Goal: Transaction & Acquisition: Subscribe to service/newsletter

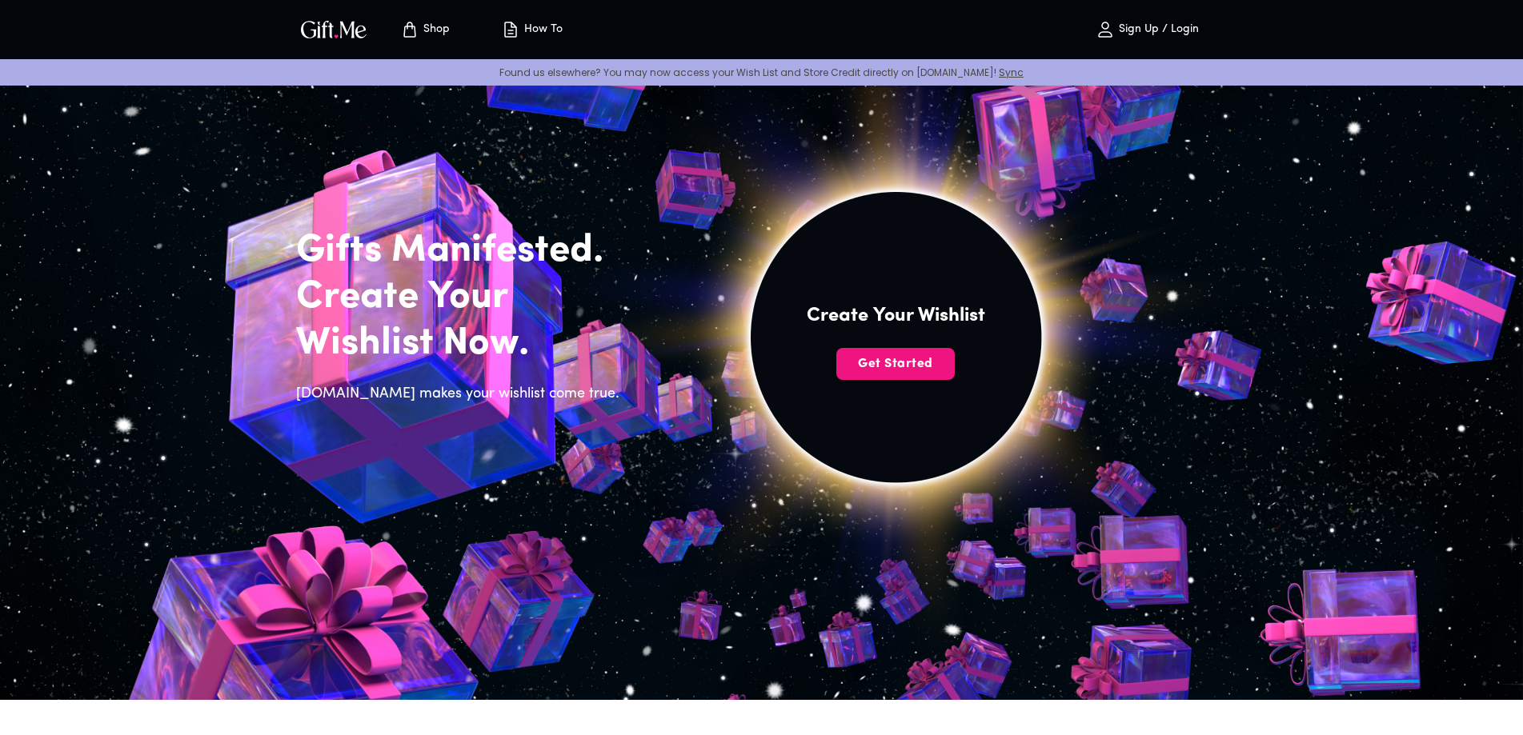
click at [1170, 26] on p "Sign Up / Login" at bounding box center [1157, 30] width 84 height 14
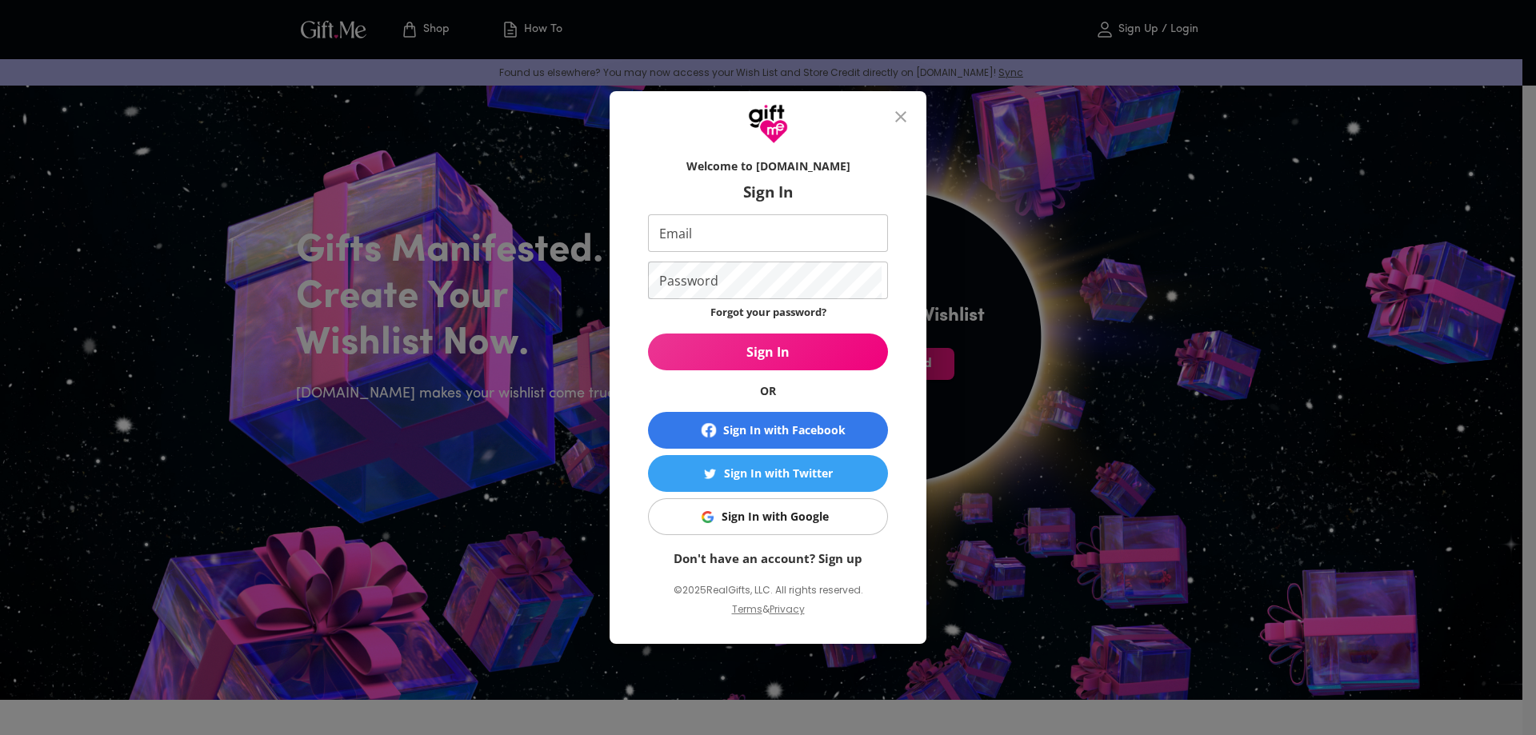
click at [839, 560] on link "Don't have an account? Sign up" at bounding box center [768, 559] width 189 height 16
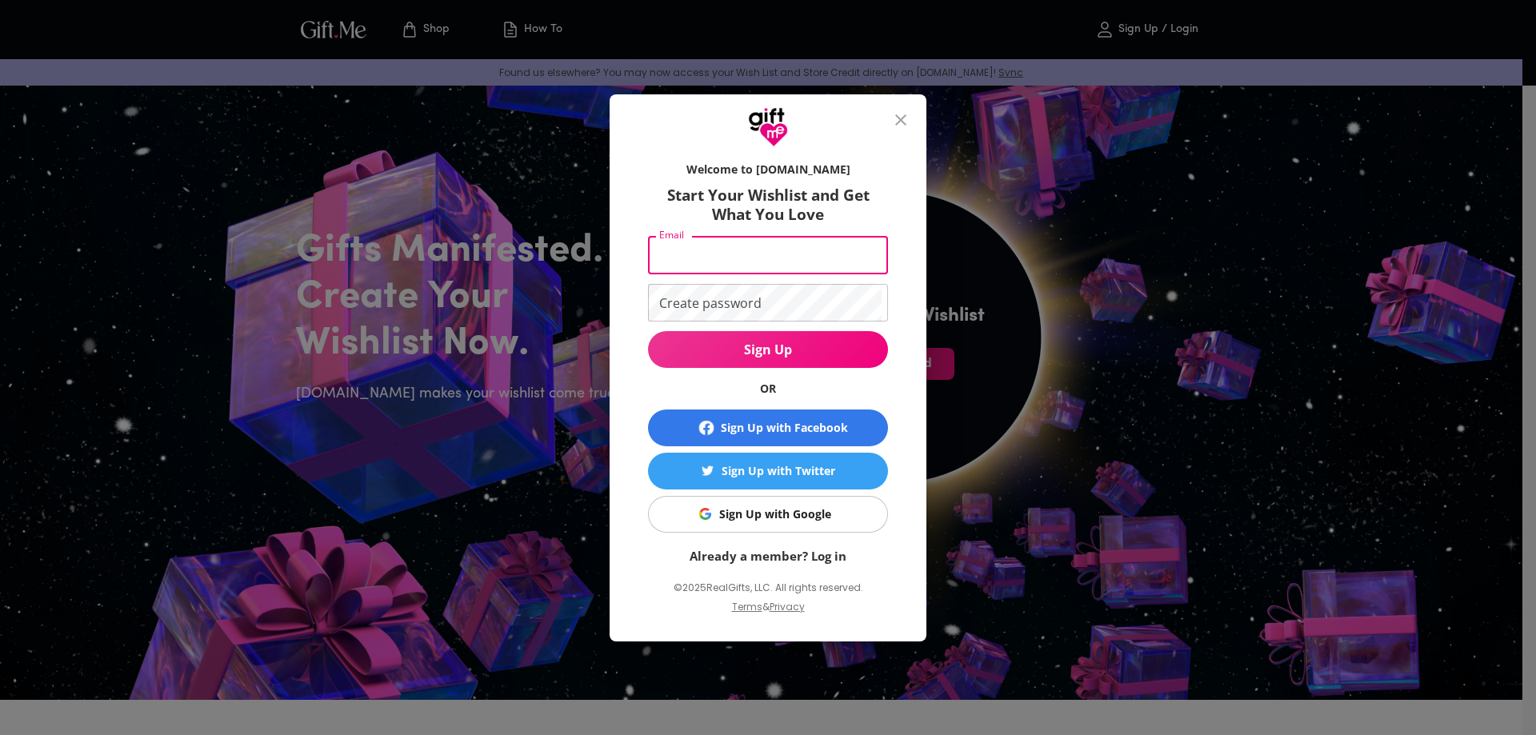
click at [740, 258] on input "Email" at bounding box center [765, 256] width 234 height 38
type input "taurus71mom@gmail.com"
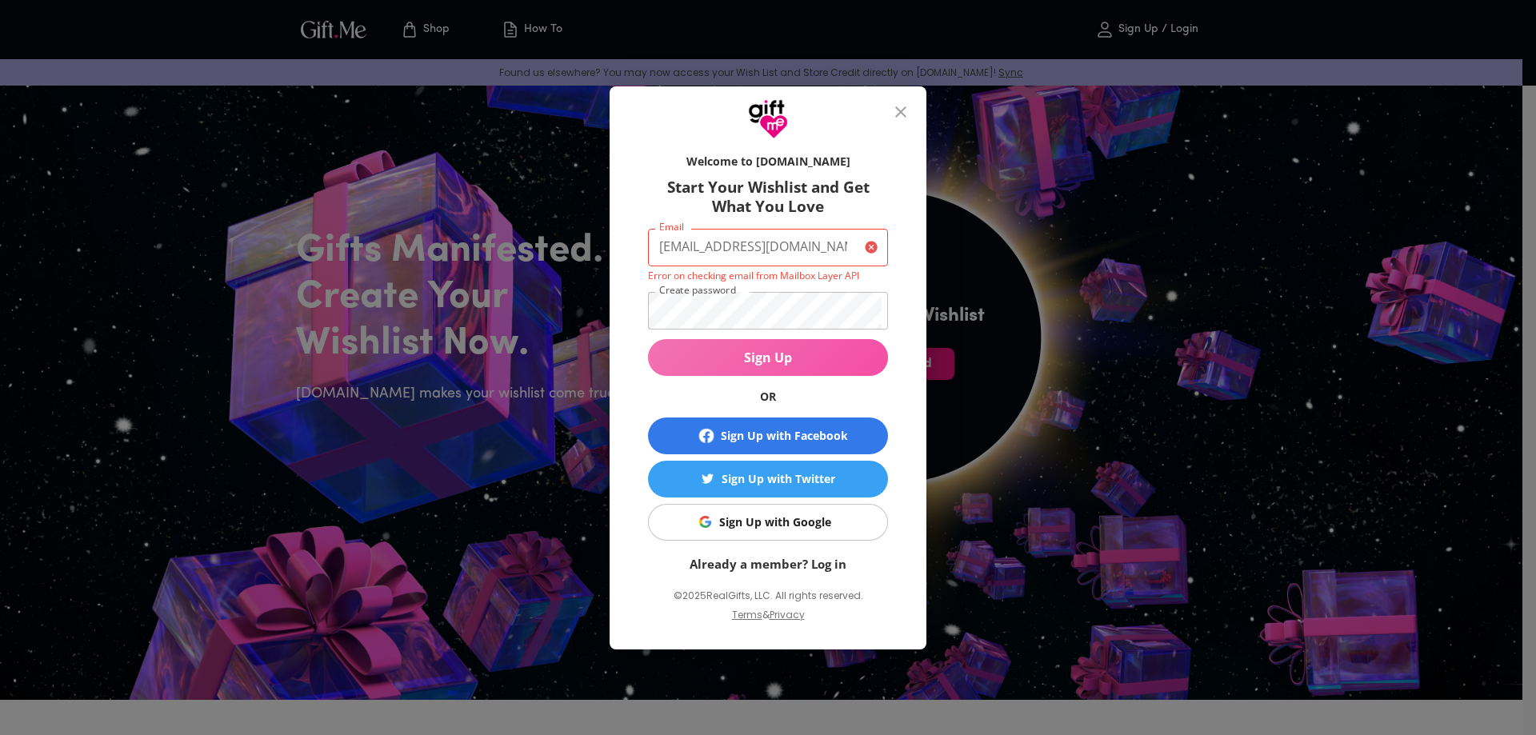
click at [755, 365] on span "Sign Up" at bounding box center [768, 358] width 240 height 18
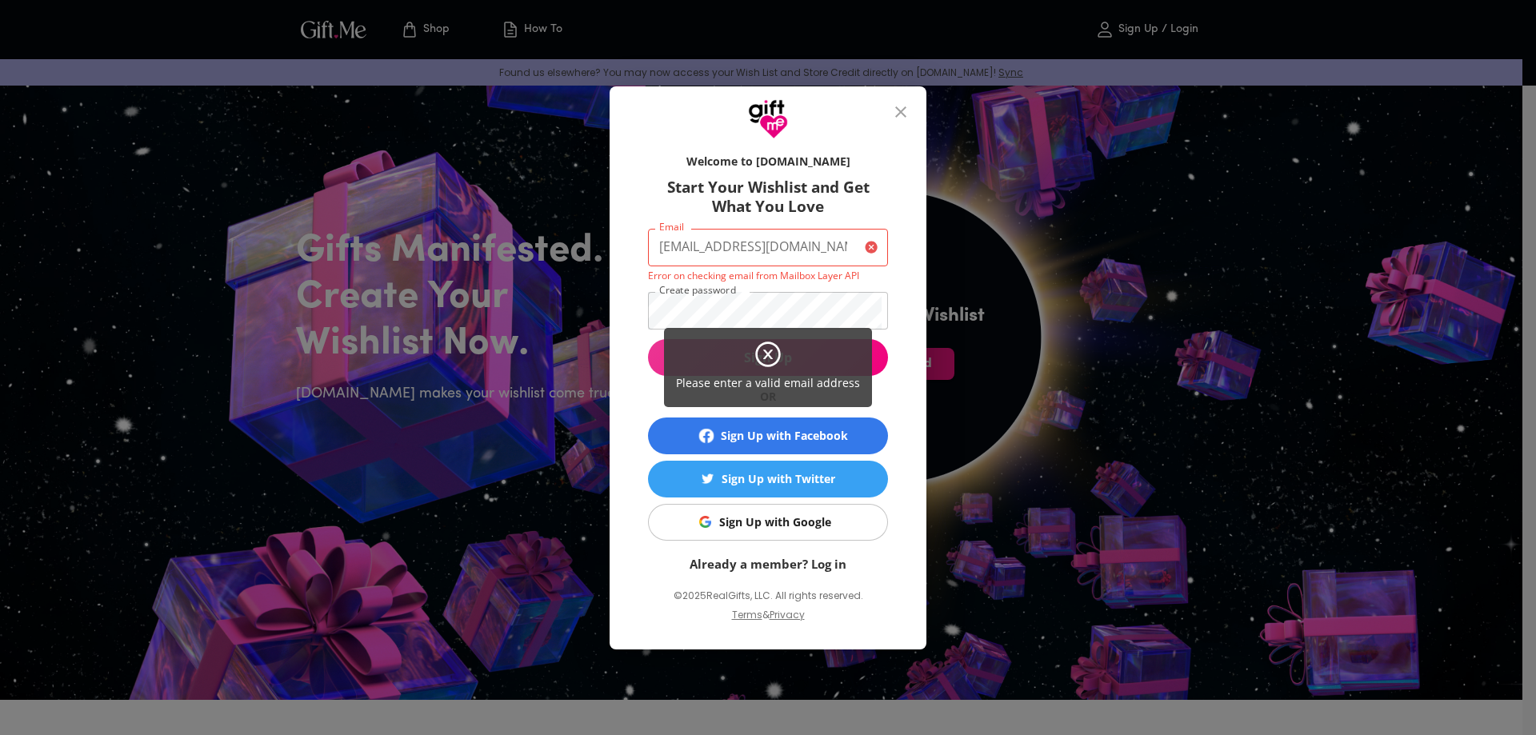
click at [702, 248] on div "Please enter a valid email address" at bounding box center [768, 367] width 1536 height 735
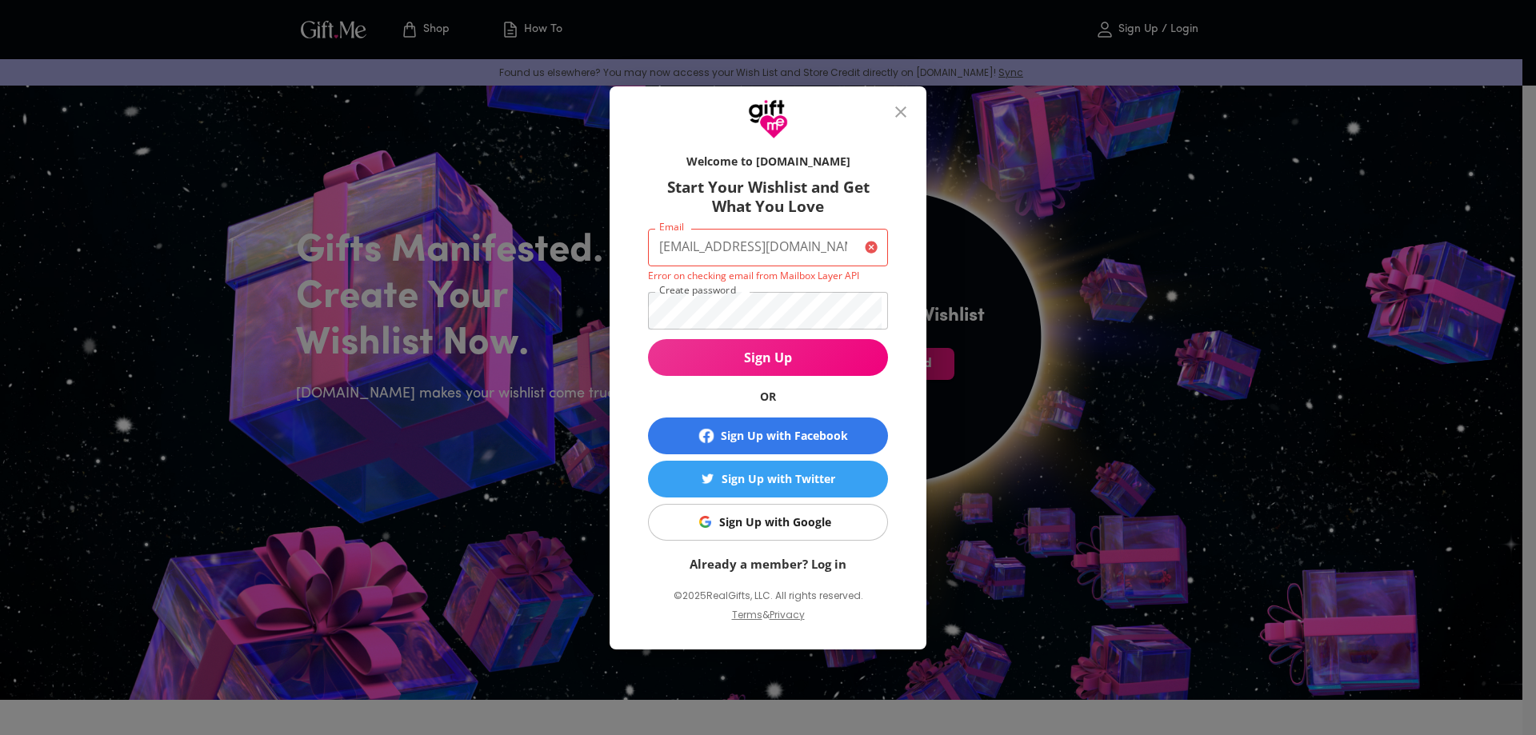
click at [764, 359] on icon at bounding box center [768, 355] width 9 height 9
click at [819, 251] on input "taurus71mom@gmail.com" at bounding box center [753, 248] width 210 height 38
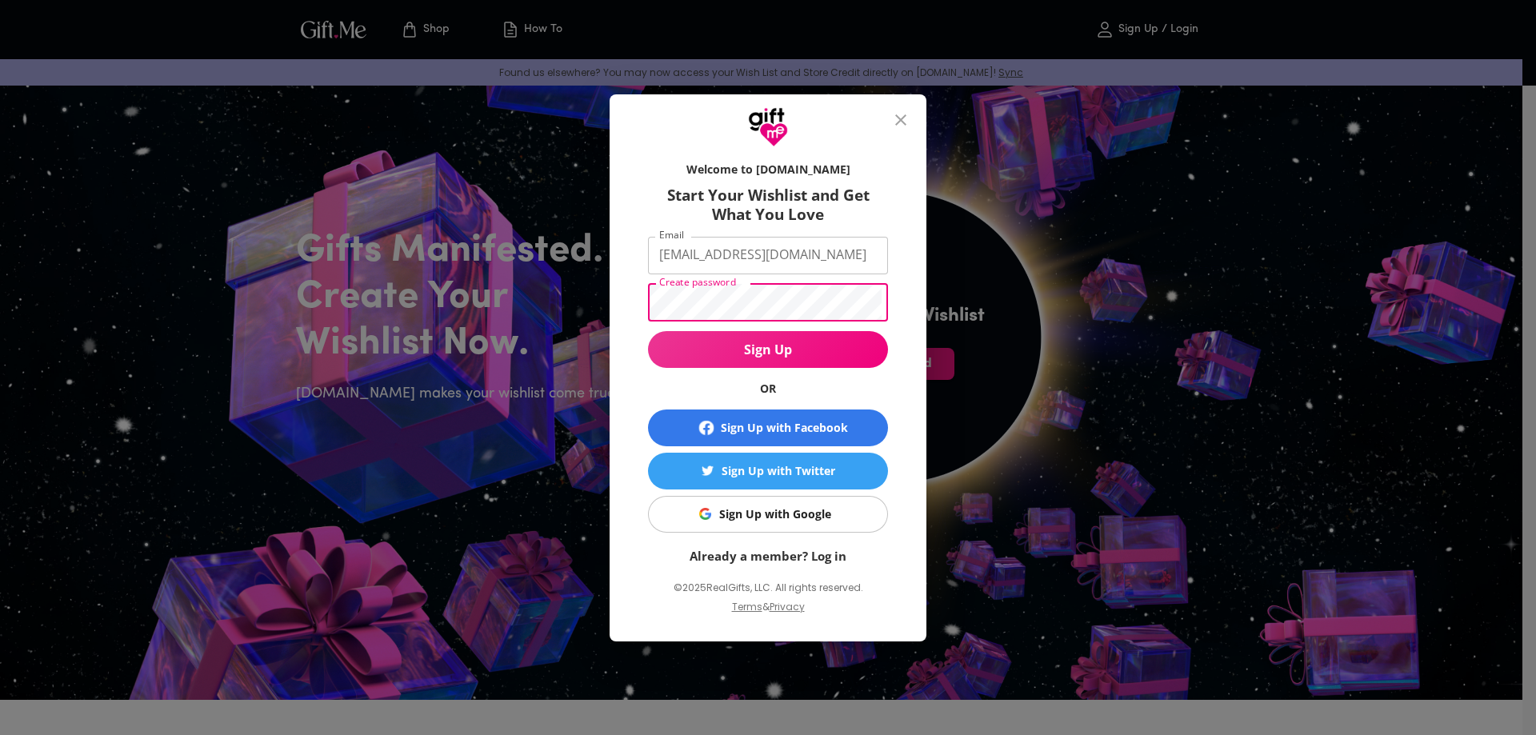
click at [776, 354] on span "Sign Up" at bounding box center [768, 350] width 240 height 18
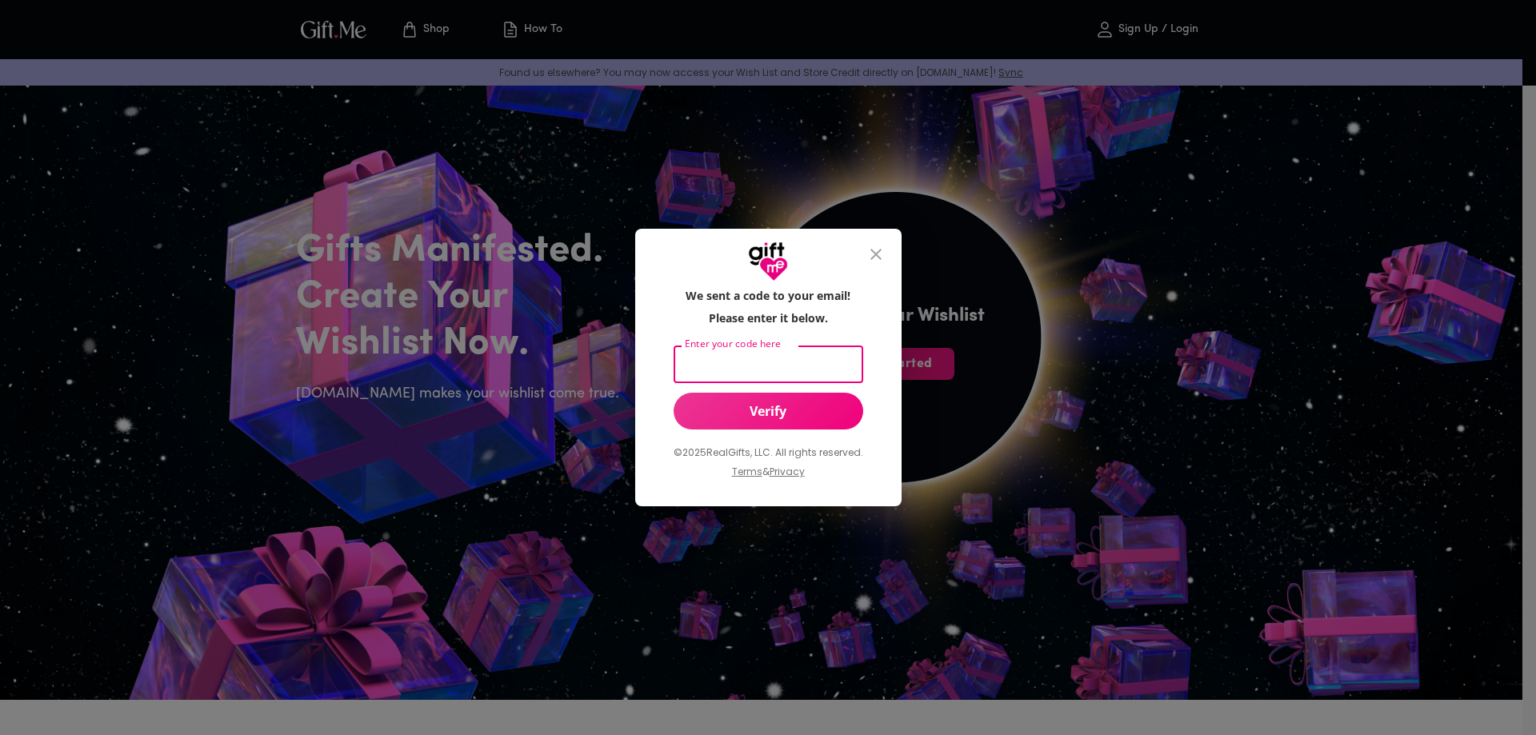
click at [785, 366] on input "Enter your code here" at bounding box center [765, 365] width 183 height 38
type input "598964"
click at [770, 414] on span "Verify" at bounding box center [769, 412] width 190 height 18
click at [767, 412] on span "Verify" at bounding box center [769, 412] width 190 height 18
click at [779, 362] on input "598964" at bounding box center [765, 365] width 183 height 38
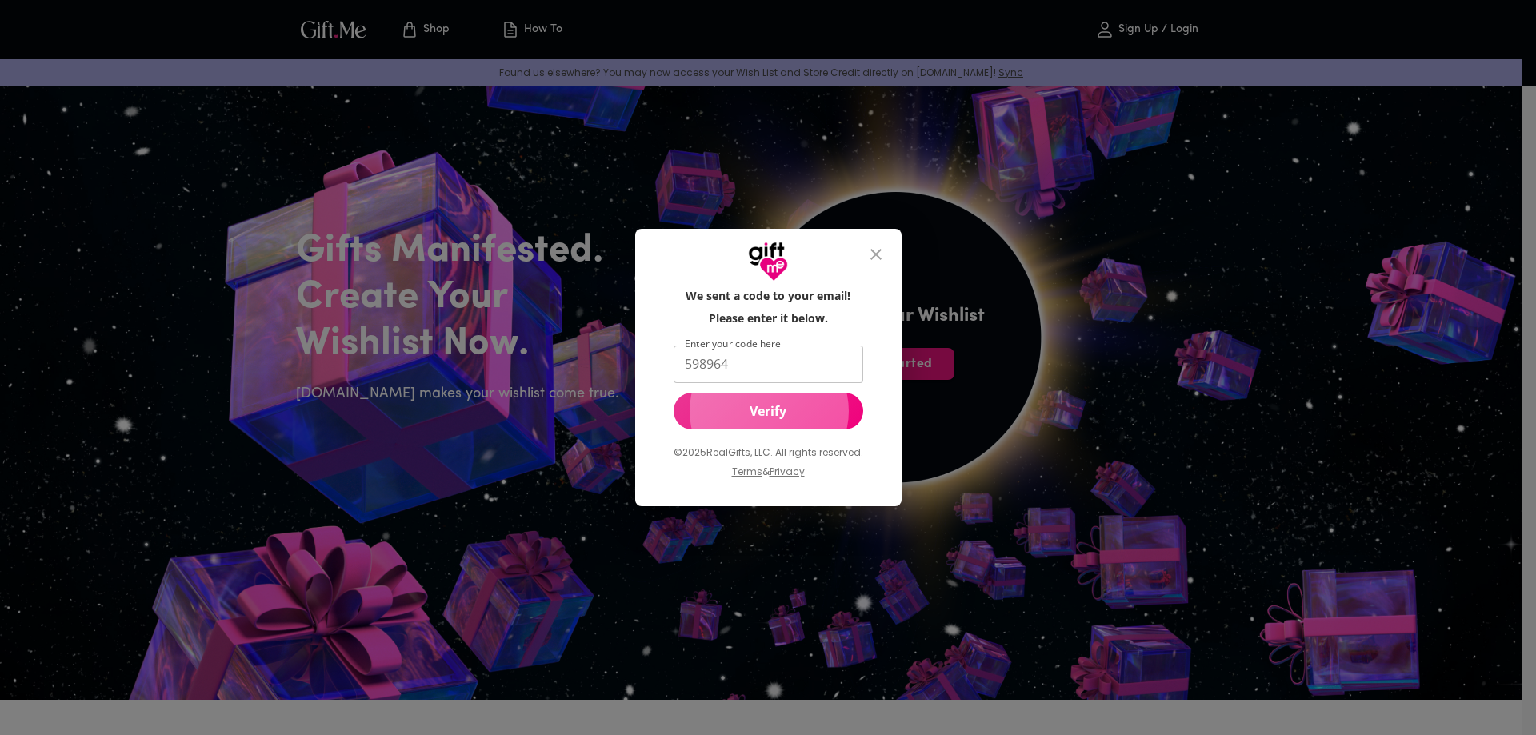
click at [780, 410] on span "Verify" at bounding box center [769, 412] width 190 height 18
click at [775, 366] on input "598964" at bounding box center [765, 365] width 183 height 38
click at [833, 415] on span "Verify" at bounding box center [769, 412] width 190 height 18
click at [742, 413] on span "Verify" at bounding box center [769, 412] width 190 height 18
click at [747, 338] on div "We sent a code to your email! Please enter it below. Enter your code here 59896…" at bounding box center [768, 391] width 215 height 206
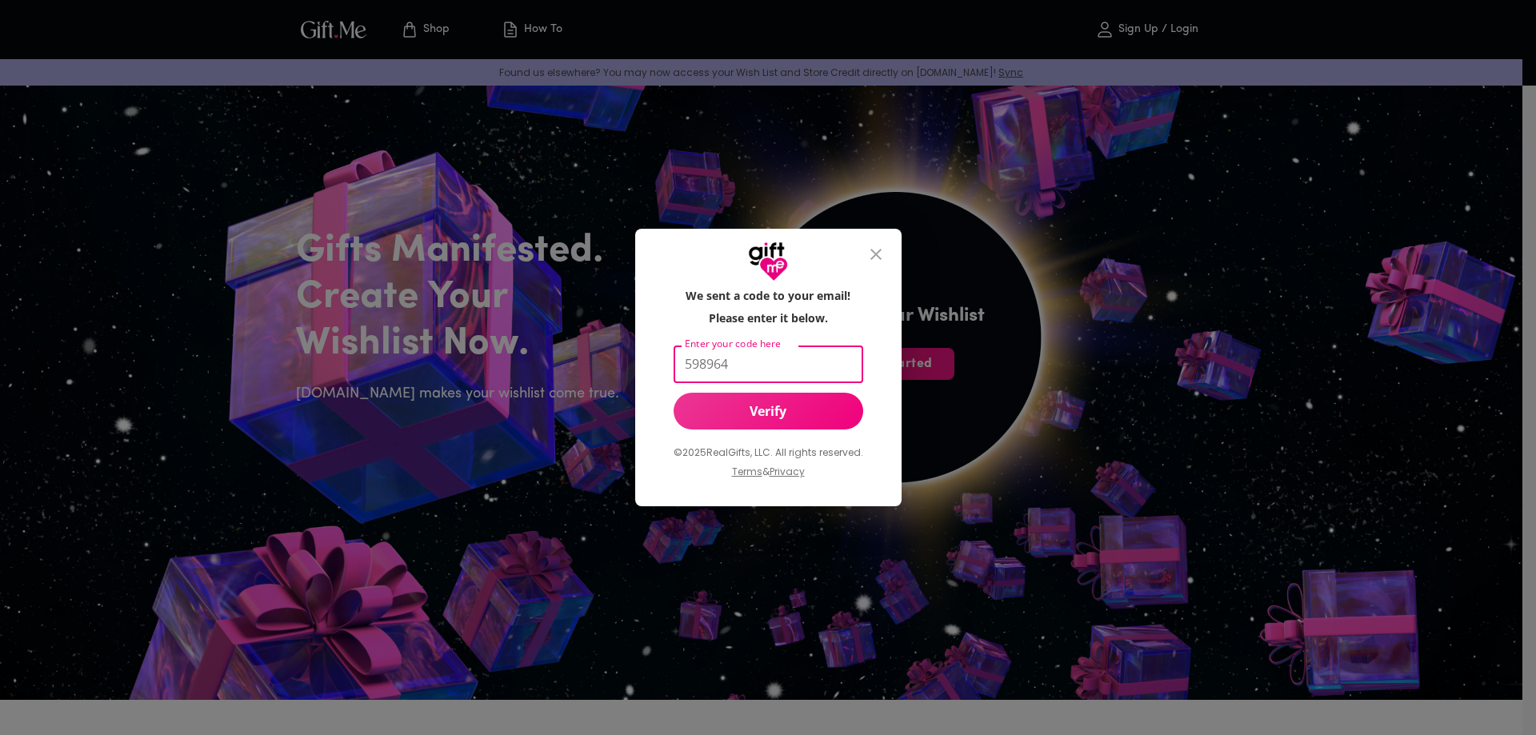
click at [716, 367] on input "598964" at bounding box center [765, 365] width 183 height 38
click at [776, 364] on input "Enter your code here" at bounding box center [765, 365] width 183 height 38
paste input "598964"
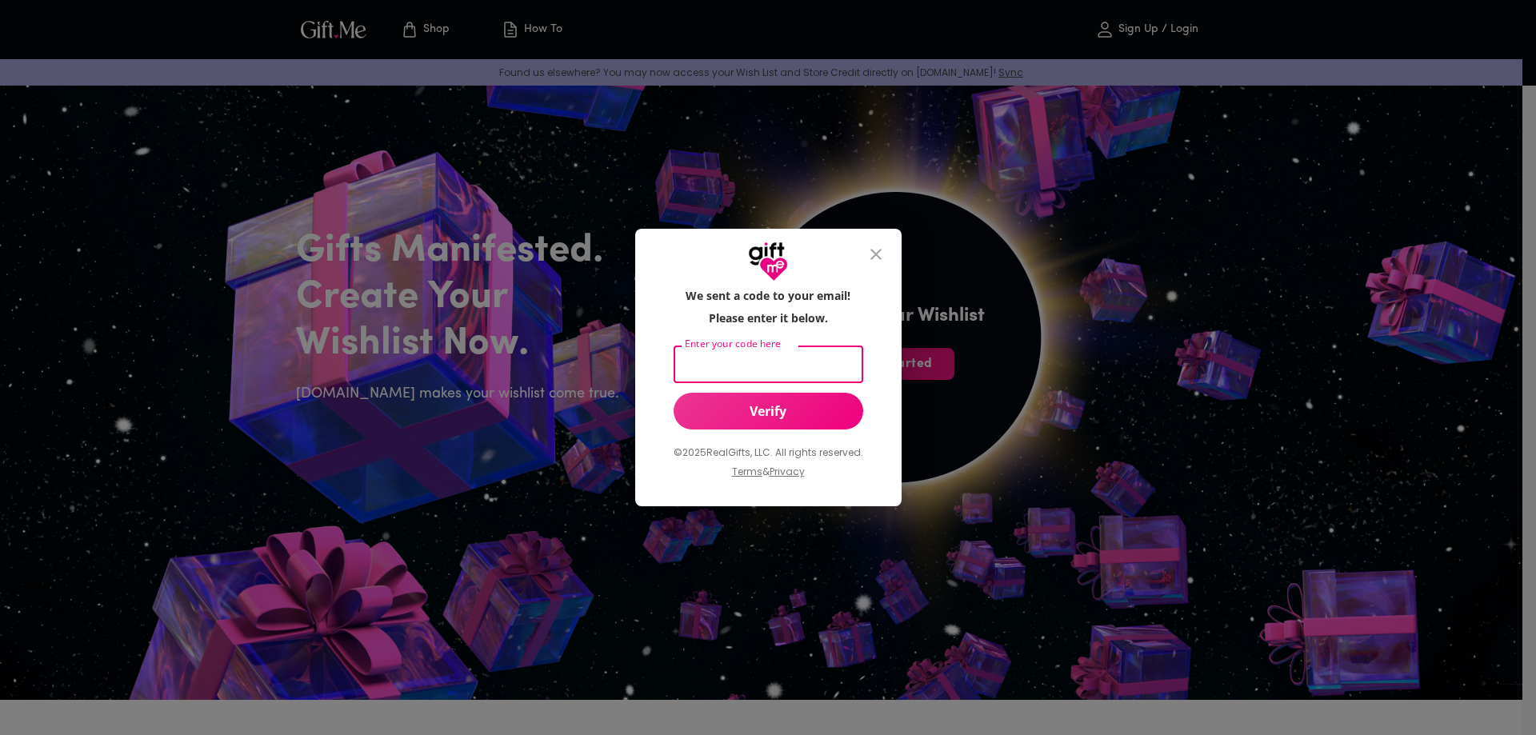
type input "598964"
click at [769, 411] on span "Verify" at bounding box center [769, 412] width 190 height 18
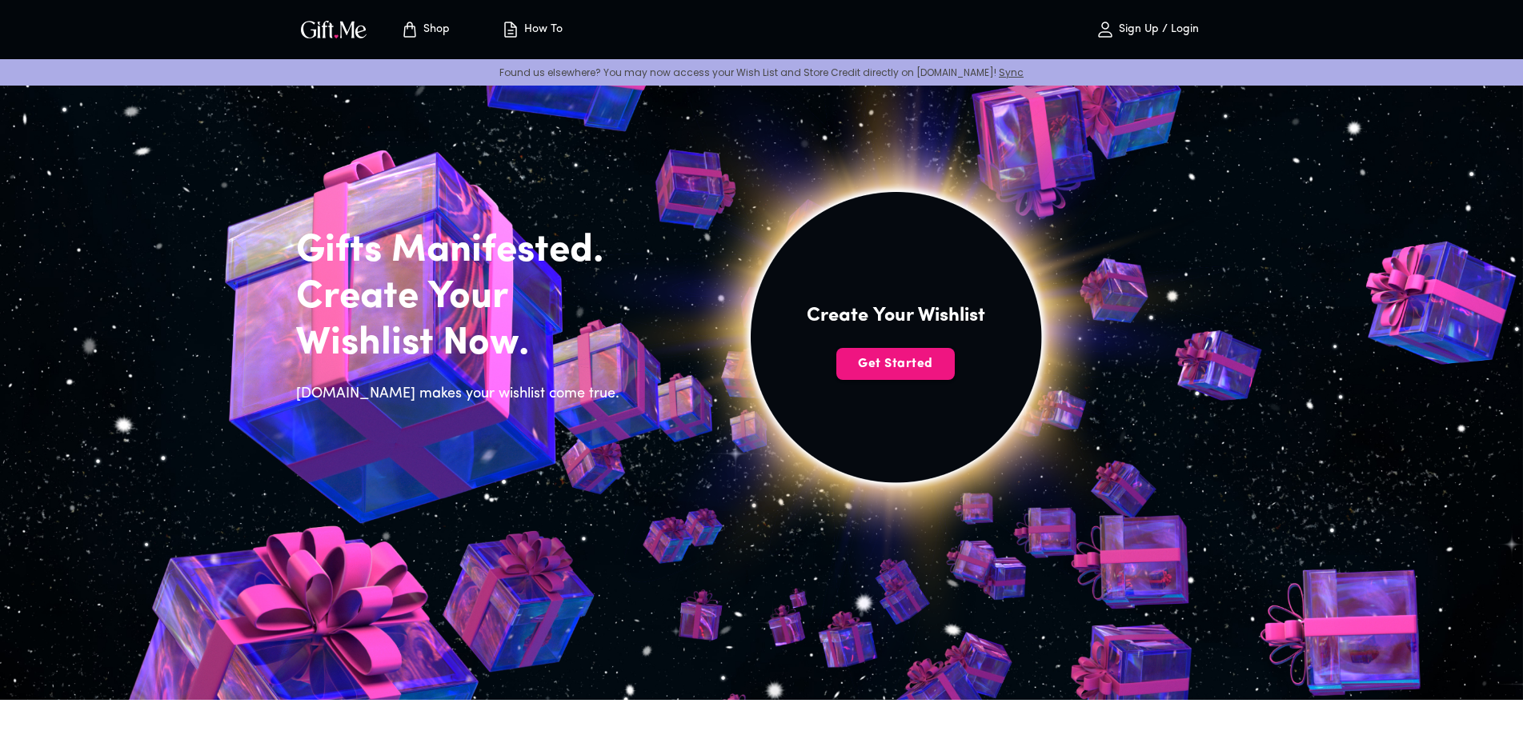
click at [1177, 29] on p "Sign Up / Login" at bounding box center [1157, 30] width 84 height 14
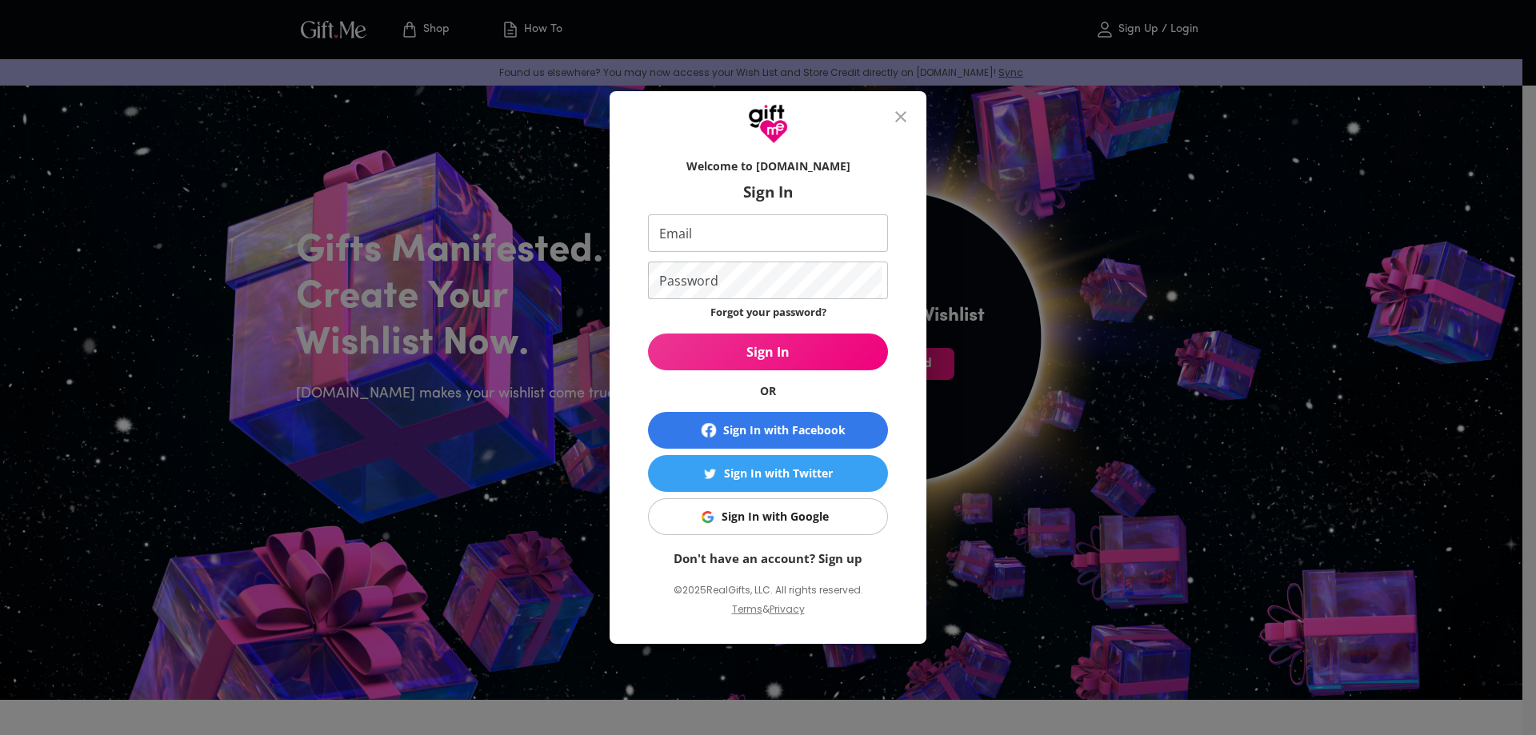
click at [771, 354] on span "Sign In" at bounding box center [768, 352] width 240 height 18
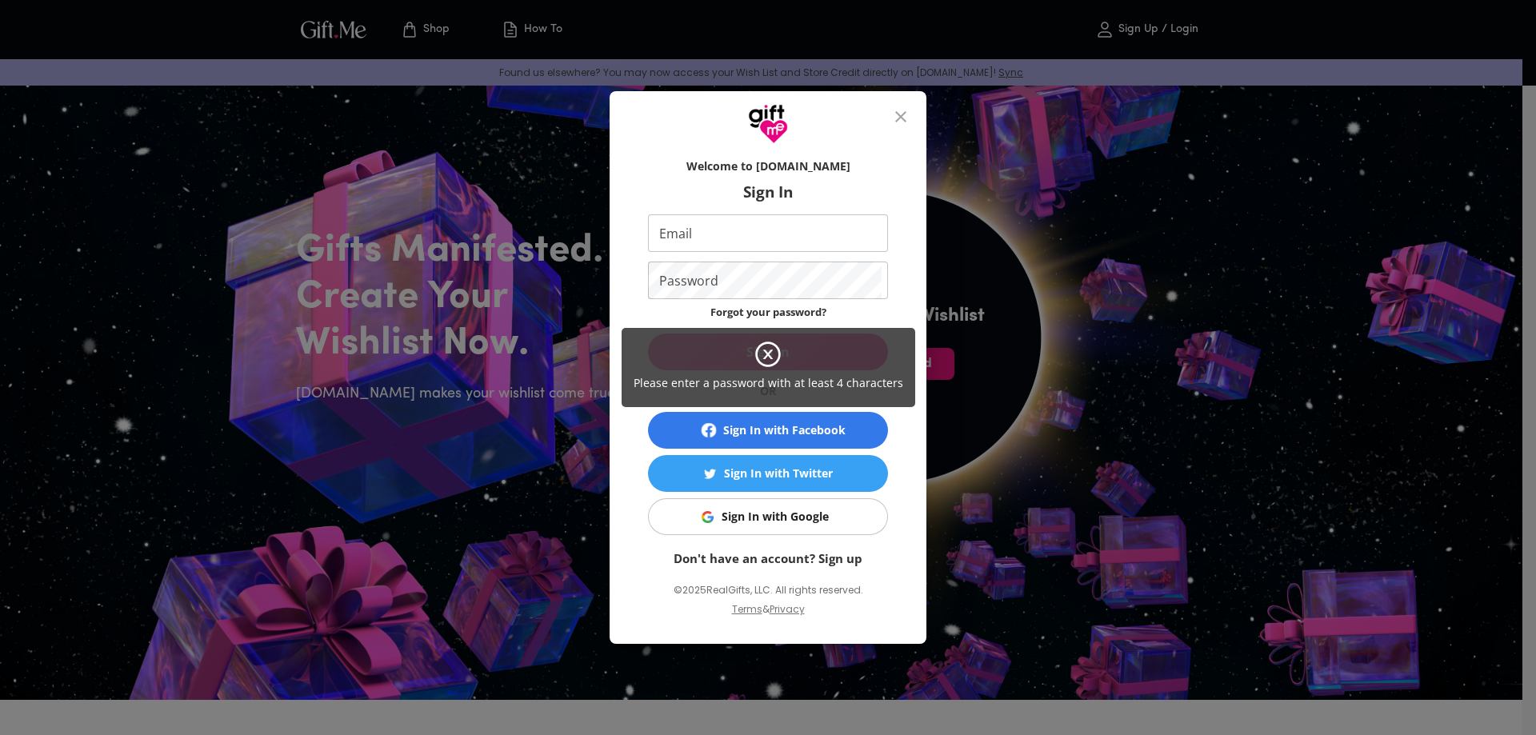
click at [719, 218] on div "Please enter a password with at least 4 characters" at bounding box center [768, 367] width 1536 height 735
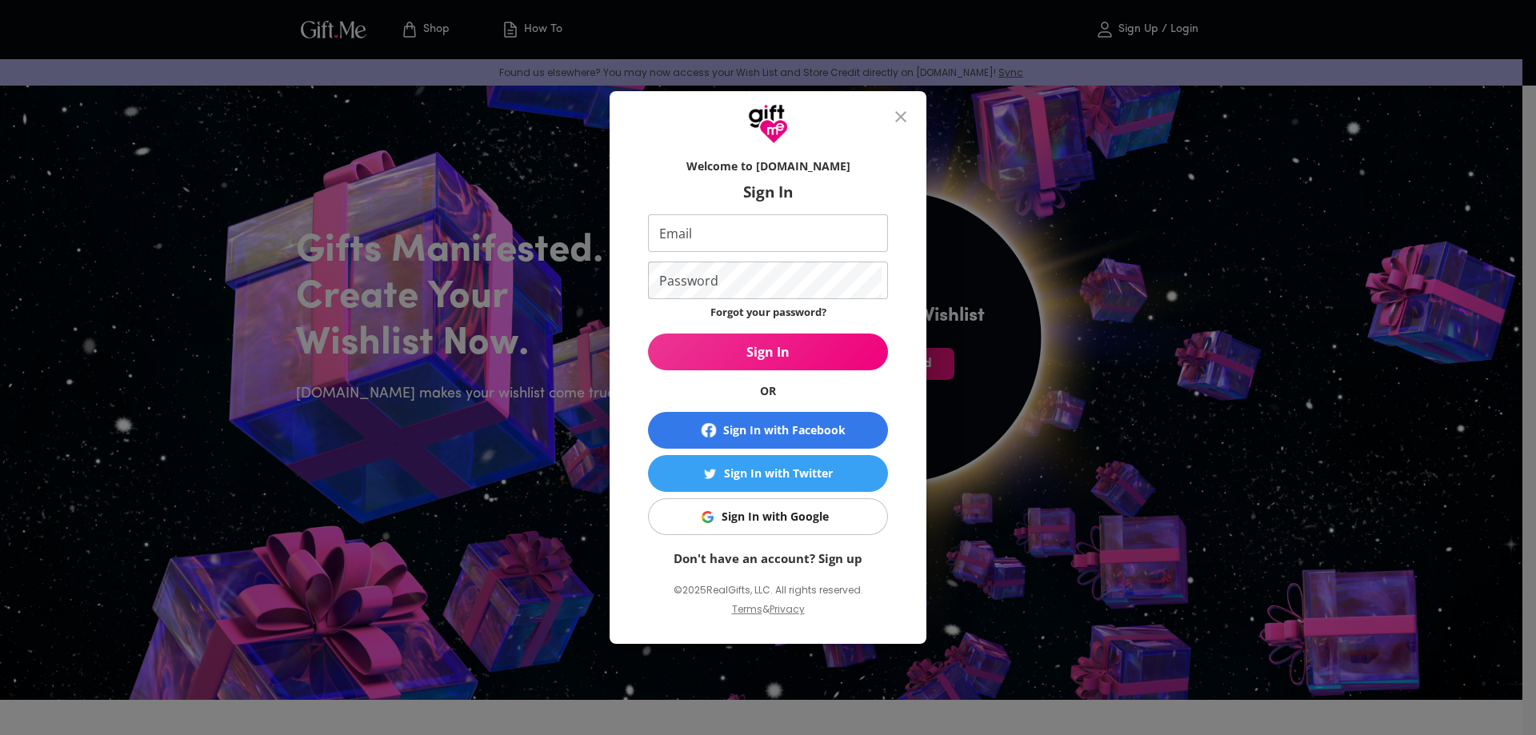
click at [824, 558] on div "Please enter a password with at least 4 characters" at bounding box center [768, 367] width 1536 height 735
click at [832, 559] on link "Don't have an account? Sign up" at bounding box center [768, 559] width 189 height 16
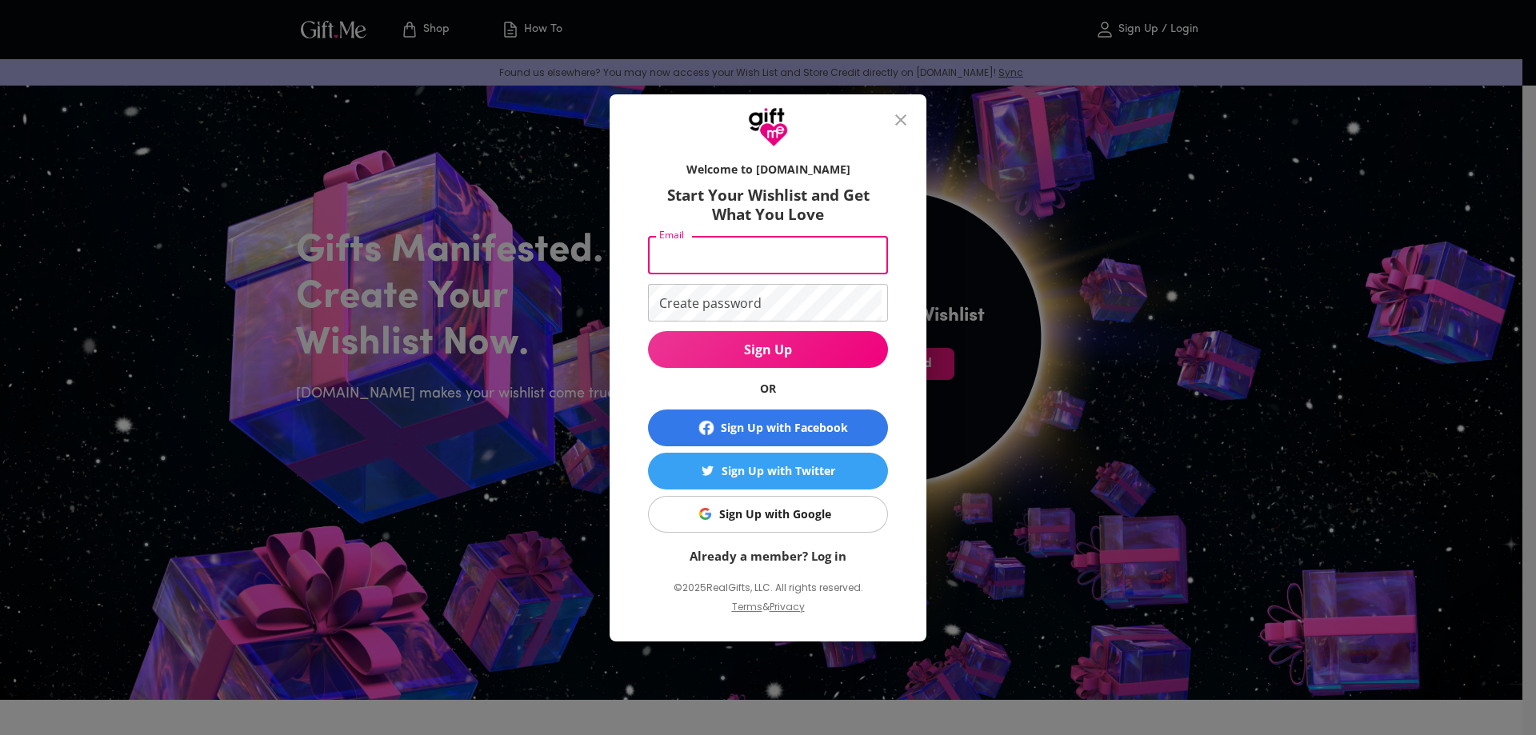
click at [715, 249] on input "Email" at bounding box center [765, 256] width 234 height 38
type input "taurus71mom@gmail.com"
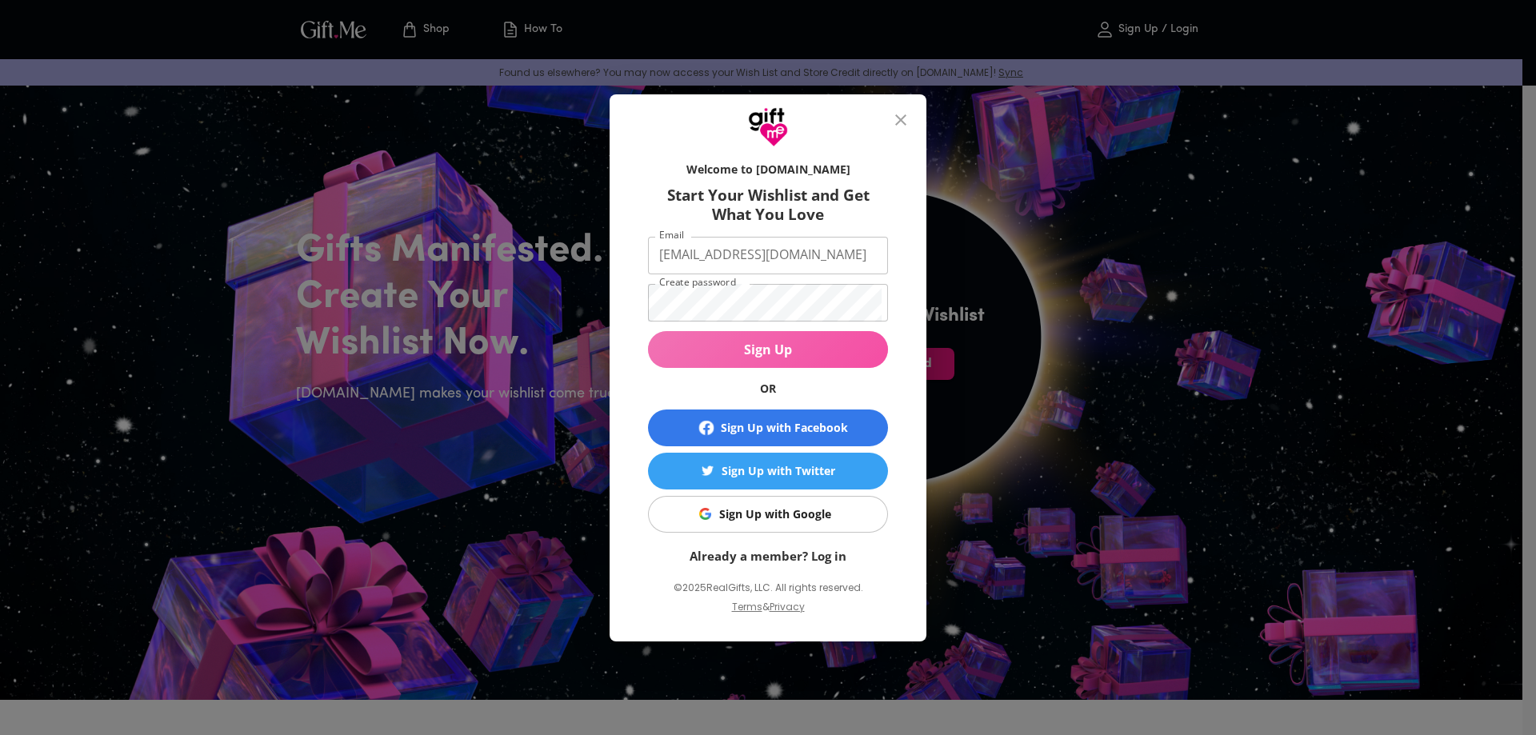
click at [781, 348] on span "Sign Up" at bounding box center [768, 350] width 240 height 18
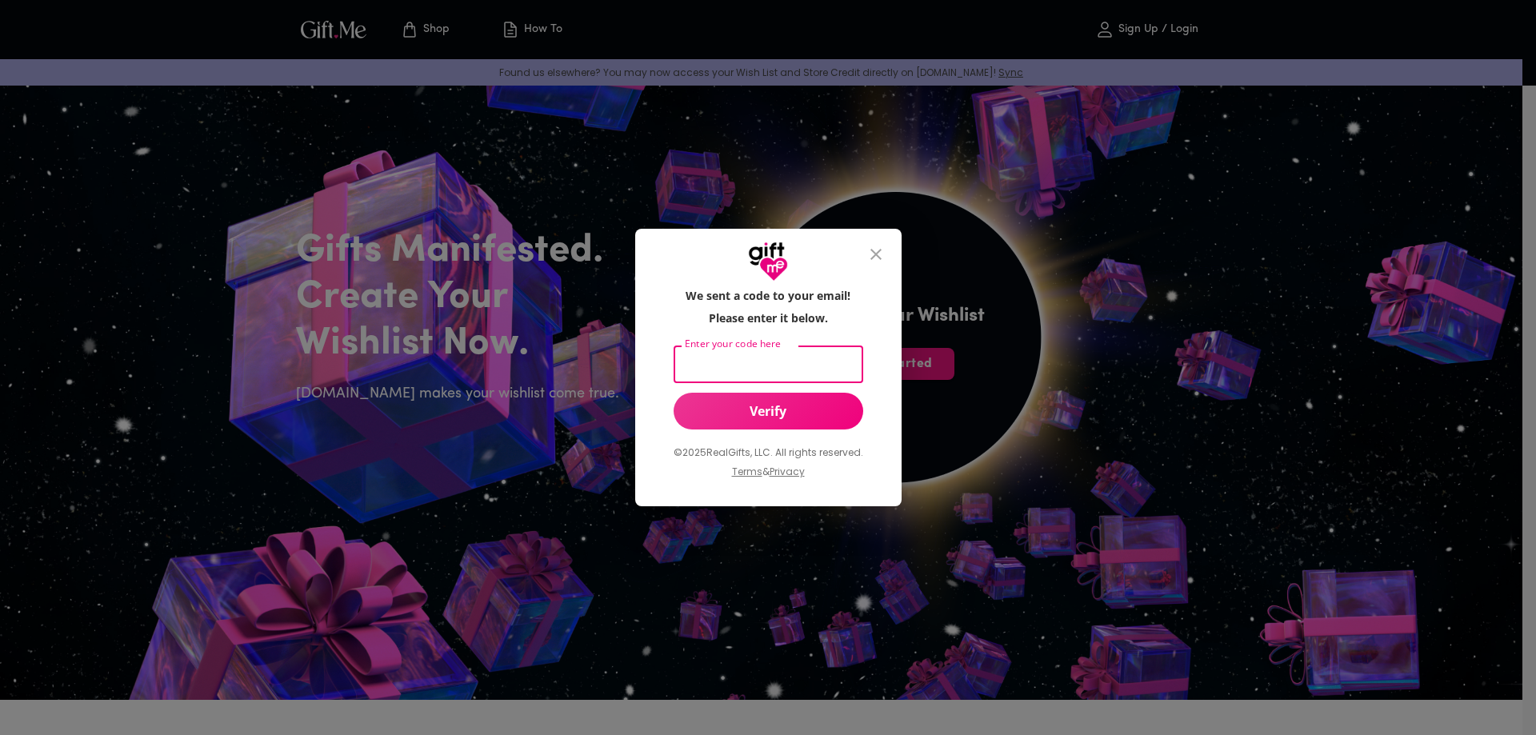
click at [779, 361] on input "Enter your code here" at bounding box center [765, 365] width 183 height 38
type input "191275"
click at [761, 414] on span "Verify" at bounding box center [769, 412] width 190 height 18
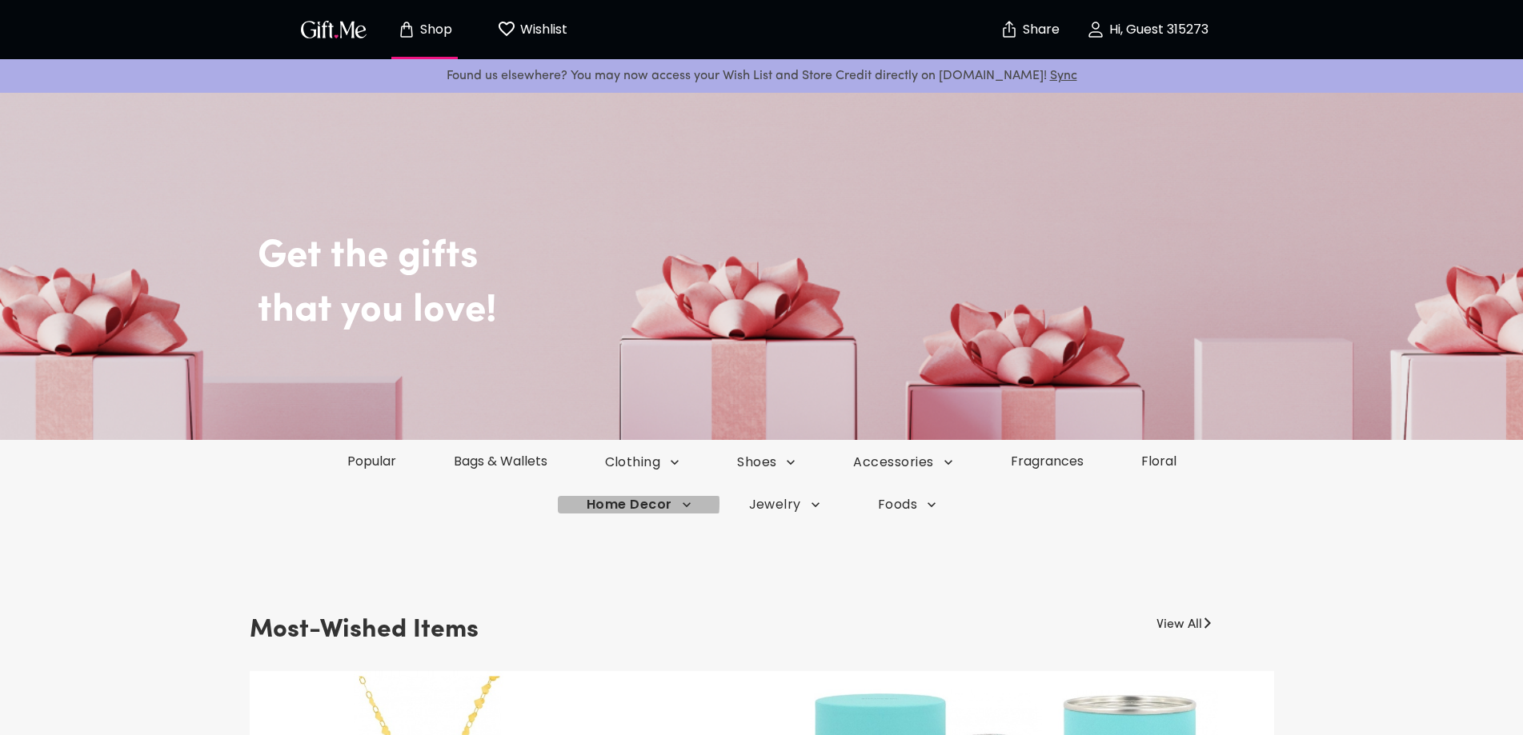
click at [615, 503] on span "Home Decor" at bounding box center [639, 505] width 105 height 18
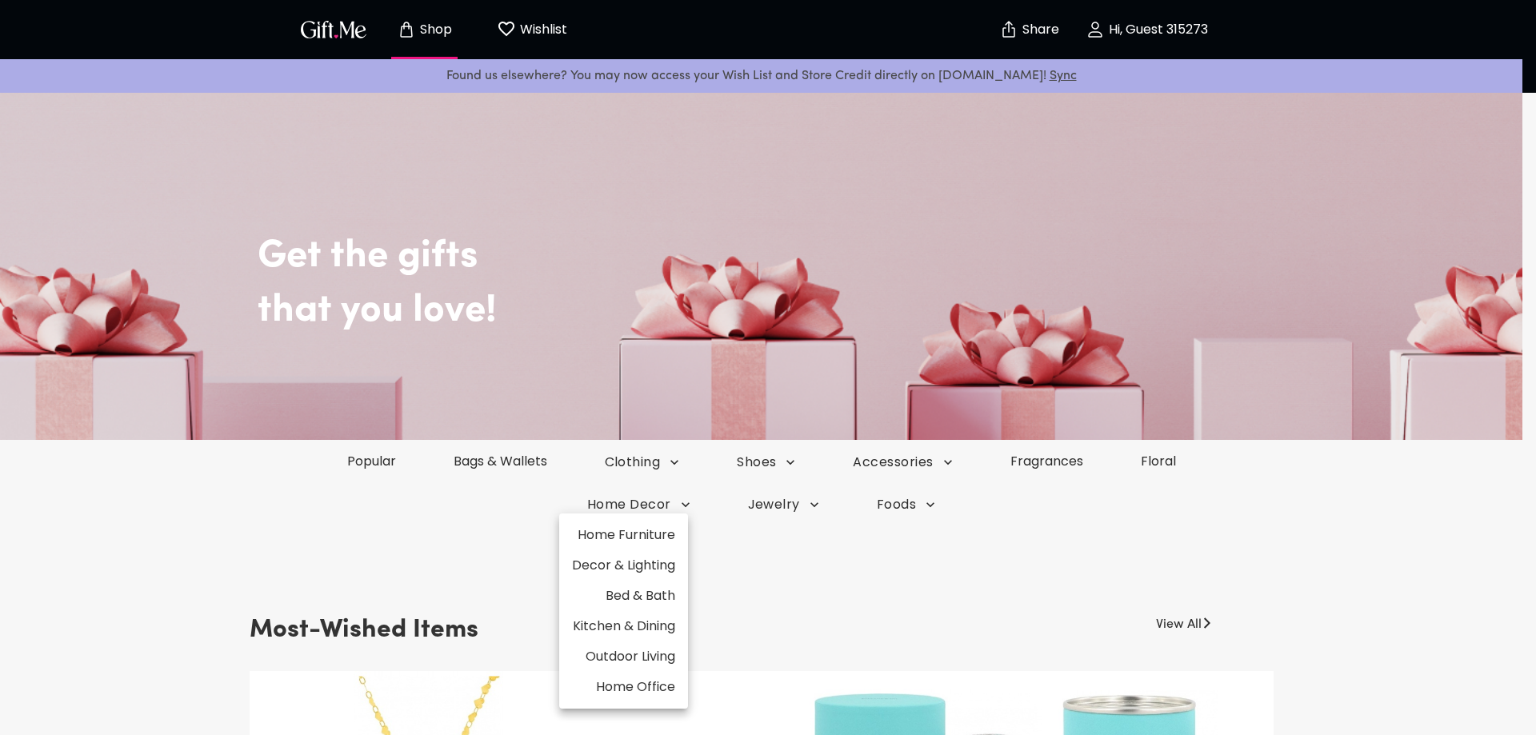
click at [622, 534] on li "Home Furniture" at bounding box center [623, 535] width 129 height 30
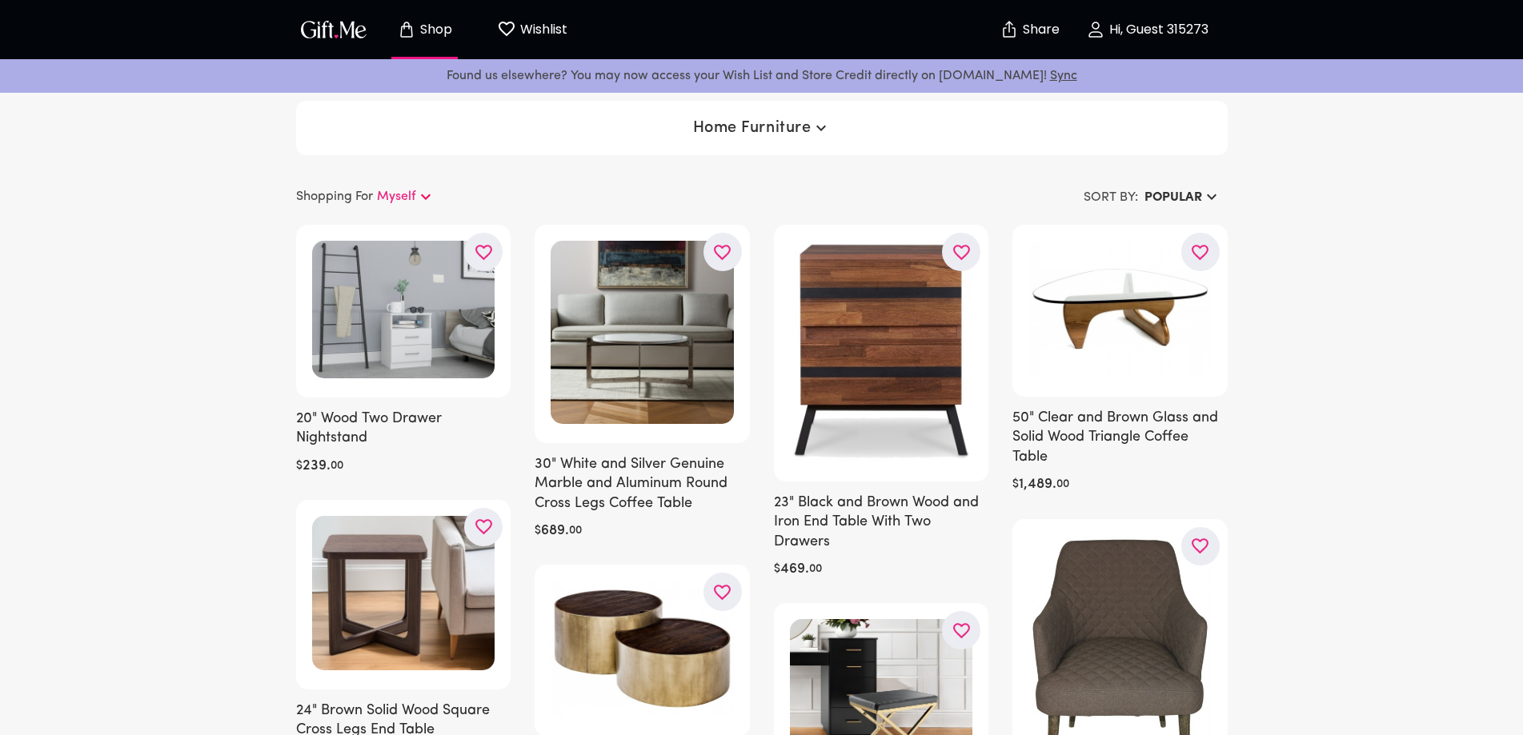
click at [412, 32] on icon "Store page" at bounding box center [406, 29] width 19 height 19
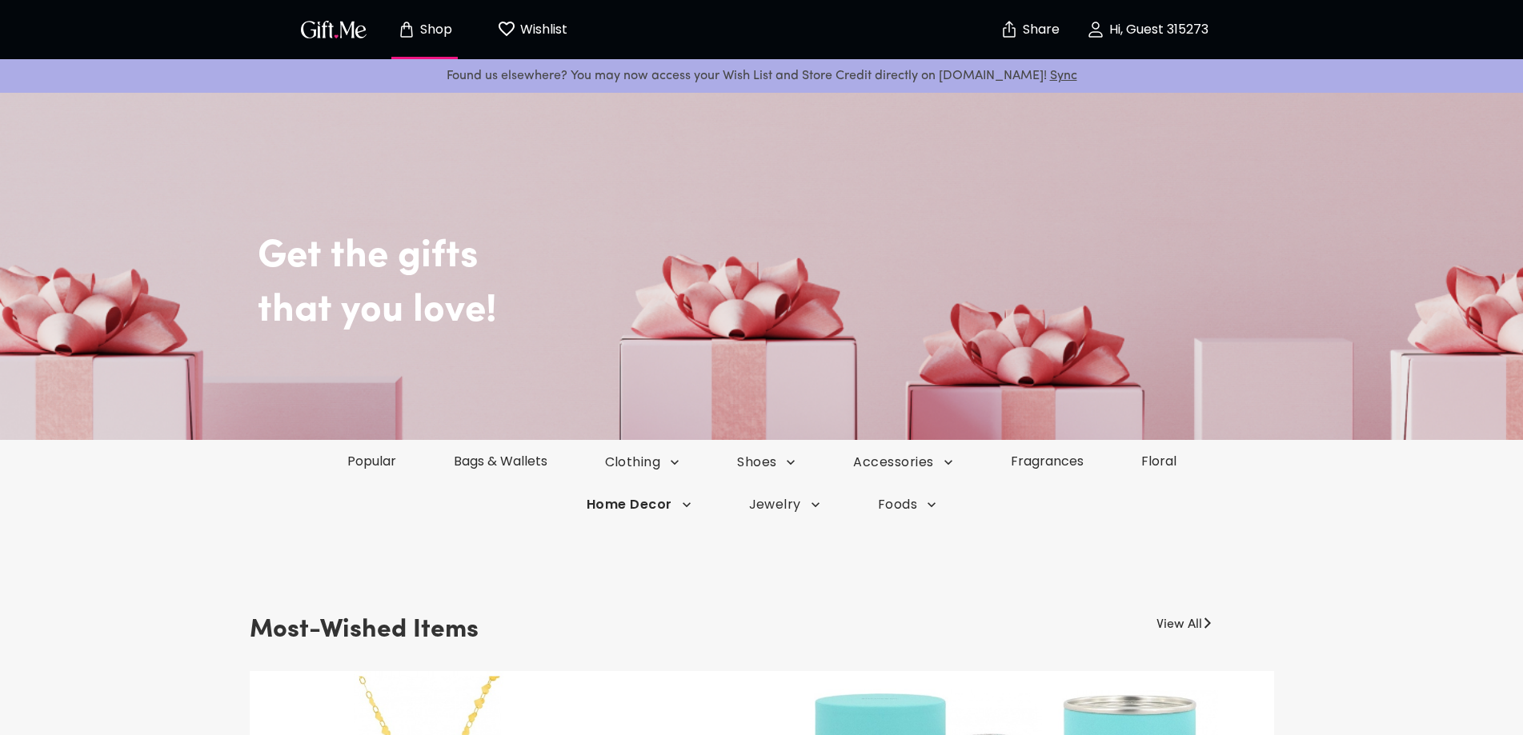
click at [624, 501] on span "Home Decor" at bounding box center [639, 505] width 105 height 18
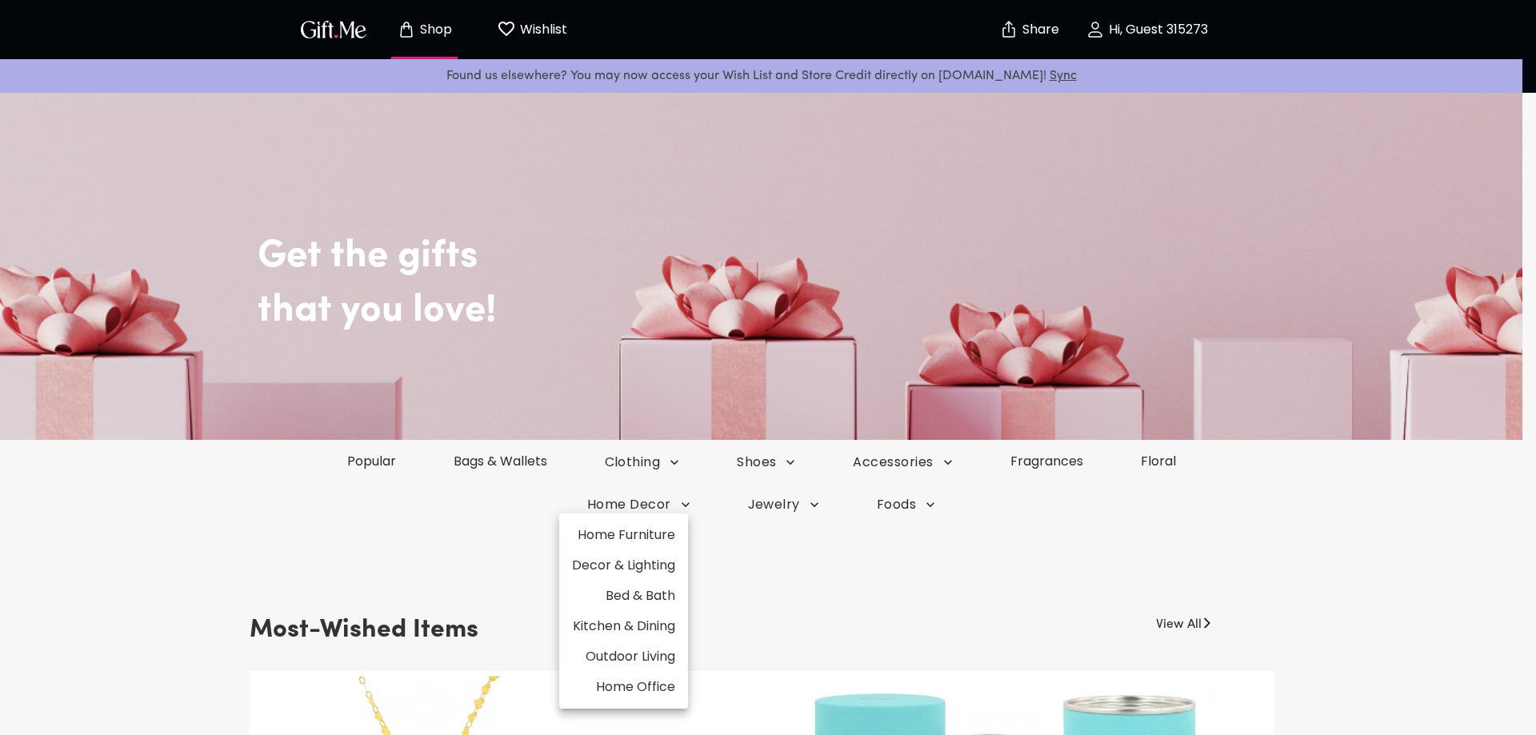
click at [690, 506] on div at bounding box center [768, 367] width 1536 height 735
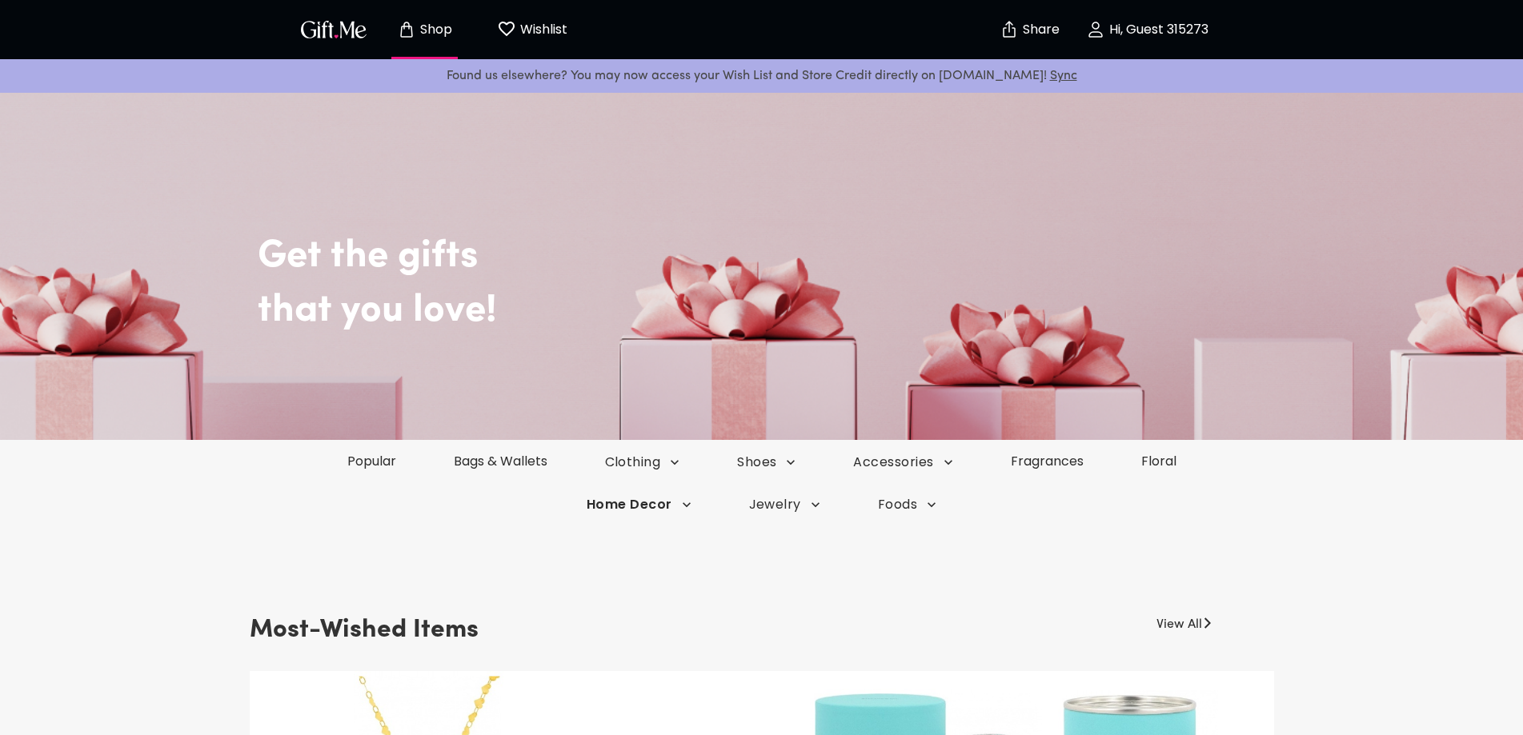
click at [645, 507] on span "Home Decor" at bounding box center [639, 505] width 105 height 18
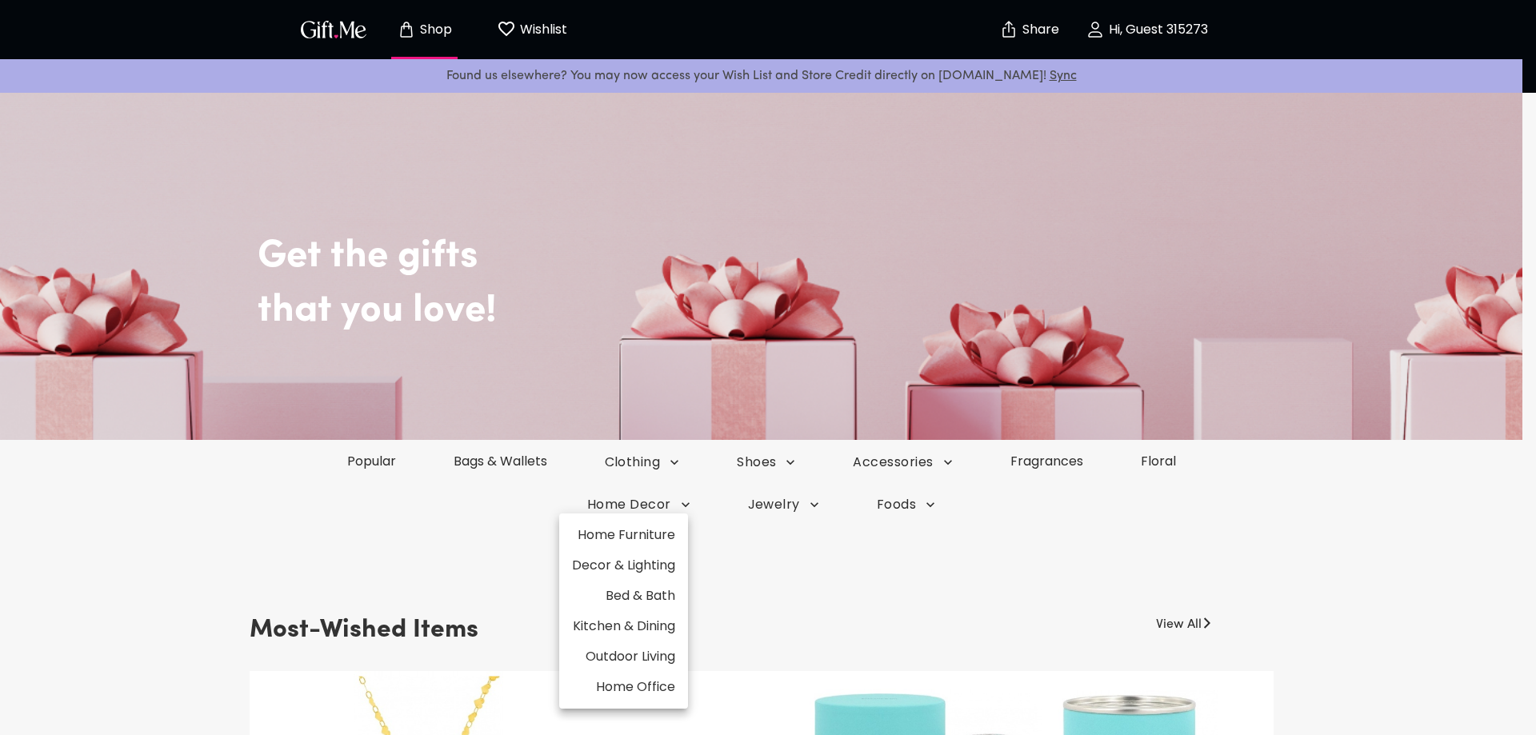
click at [611, 534] on li "Home Furniture" at bounding box center [623, 535] width 129 height 30
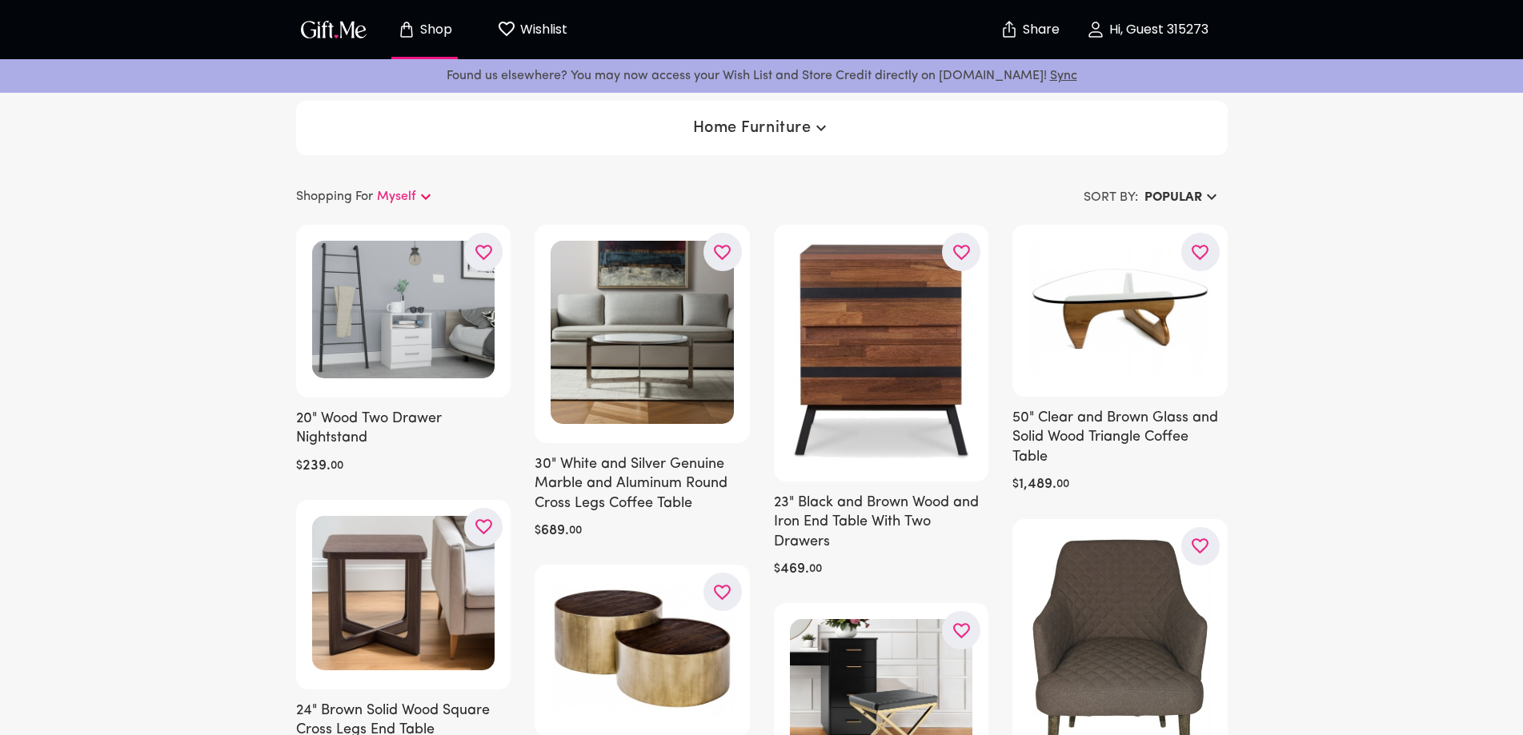
click at [339, 198] on p "Shopping For" at bounding box center [334, 196] width 77 height 19
click at [400, 194] on p "Myself" at bounding box center [396, 196] width 39 height 19
click at [1092, 37] on icon "button" at bounding box center [1095, 29] width 13 height 14
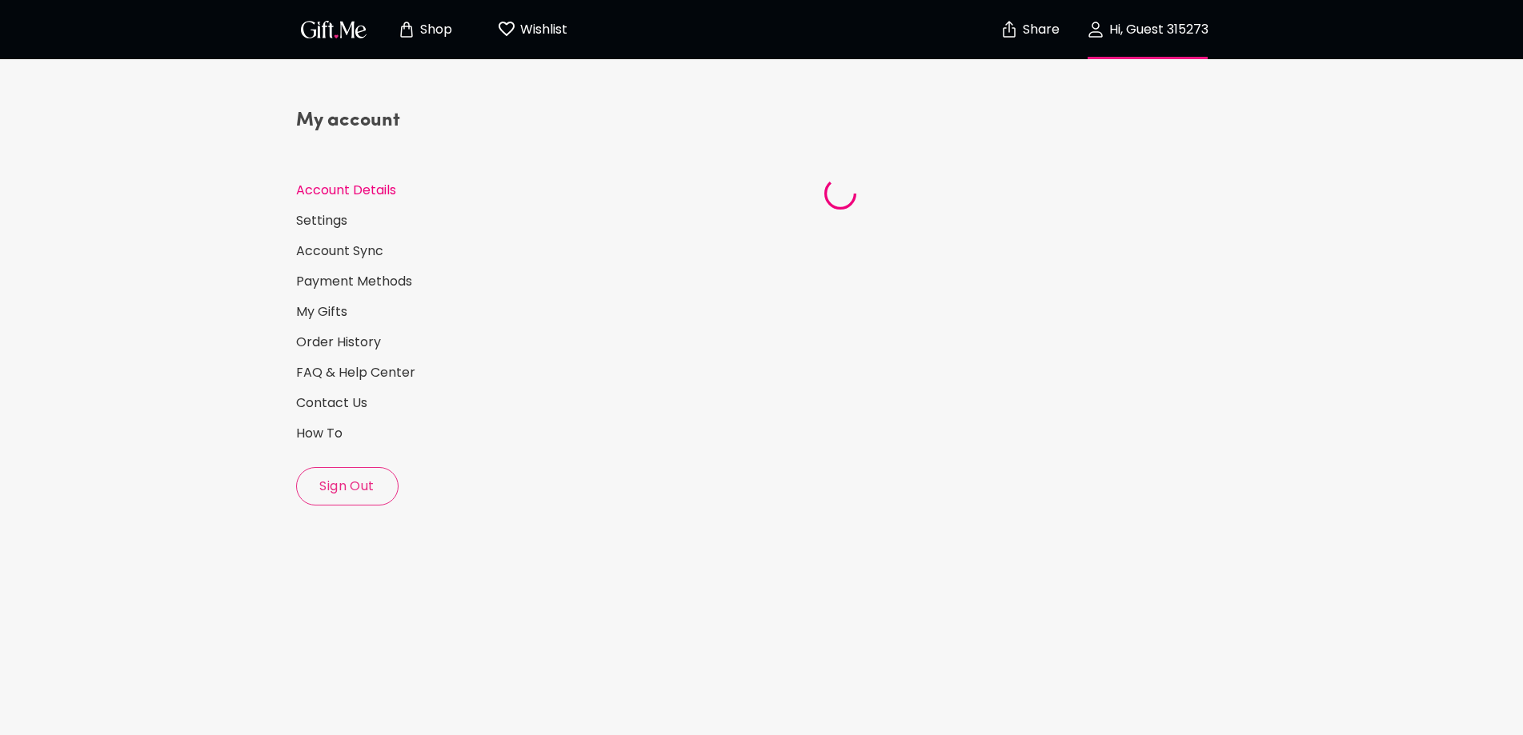
select select "US"
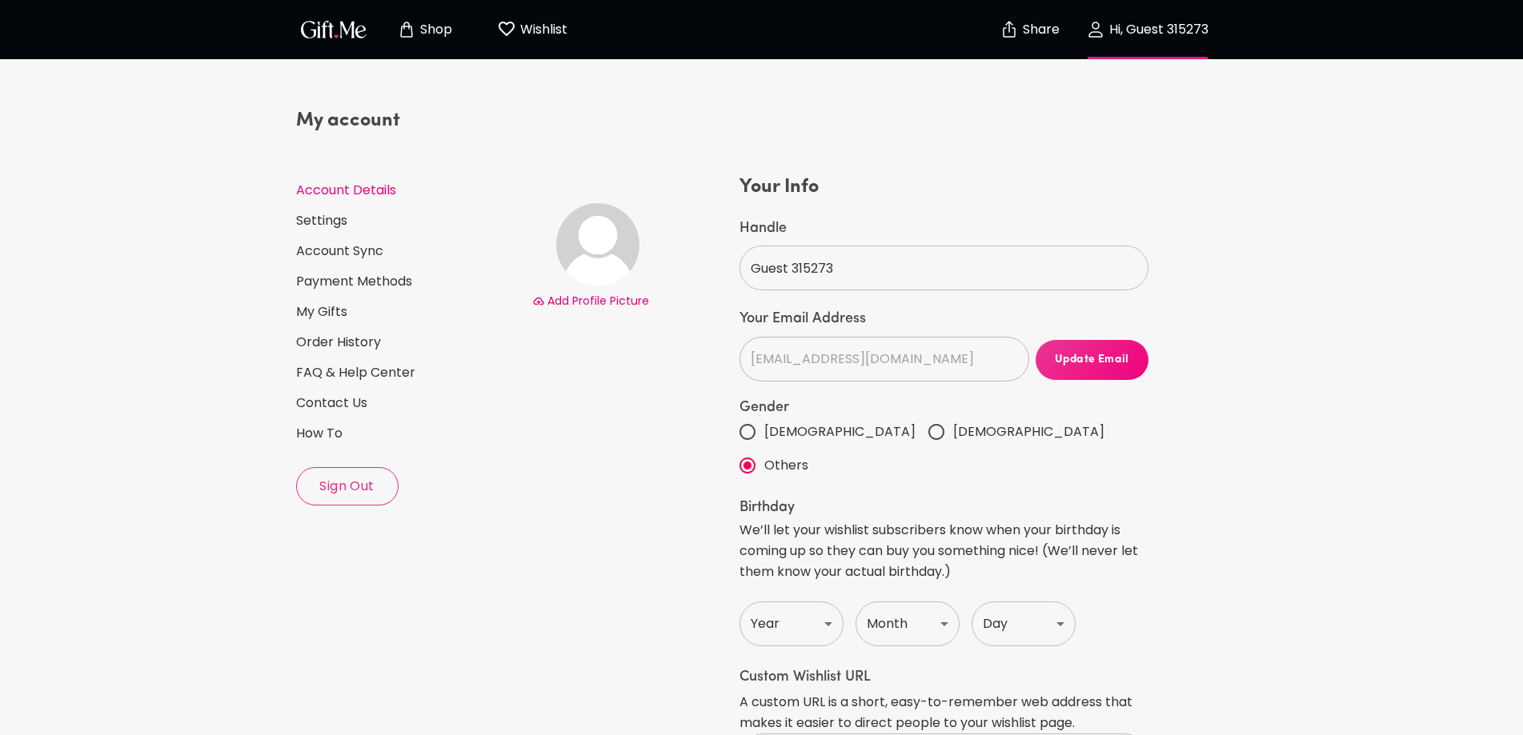
click at [347, 26] on img "button" at bounding box center [334, 29] width 72 height 23
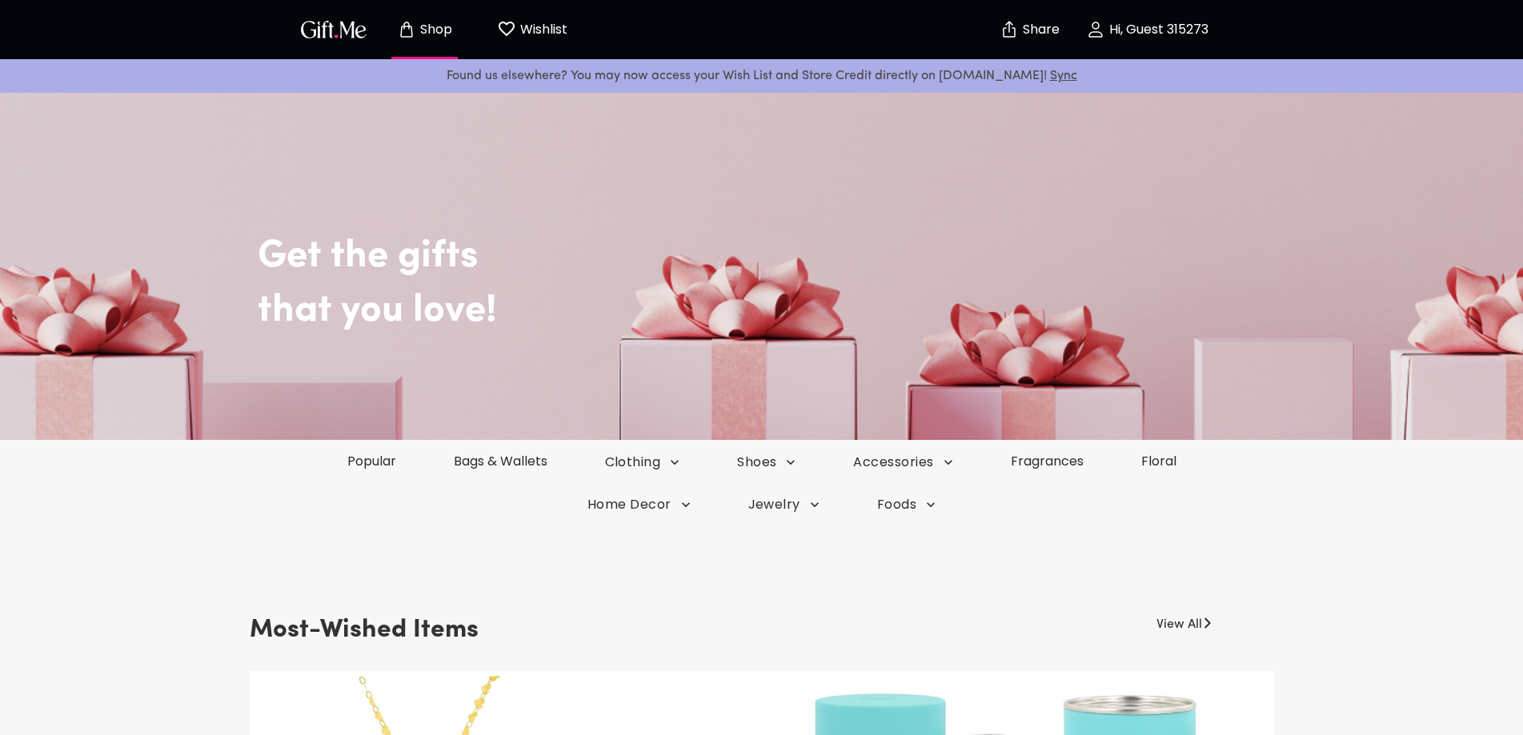
click at [416, 25] on p "Shop" at bounding box center [434, 30] width 36 height 14
click at [1200, 623] on link "View All" at bounding box center [1179, 622] width 46 height 26
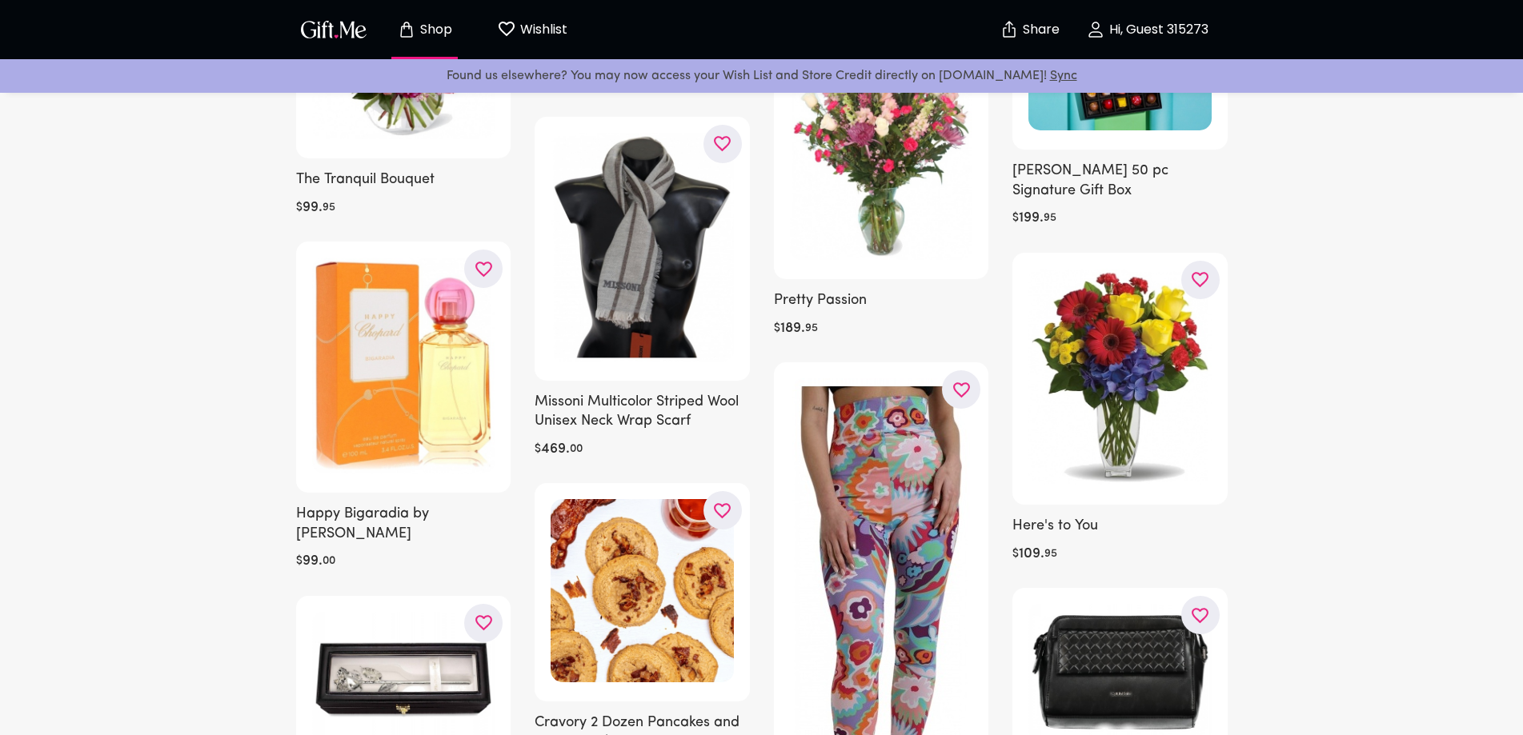
scroll to position [510, 0]
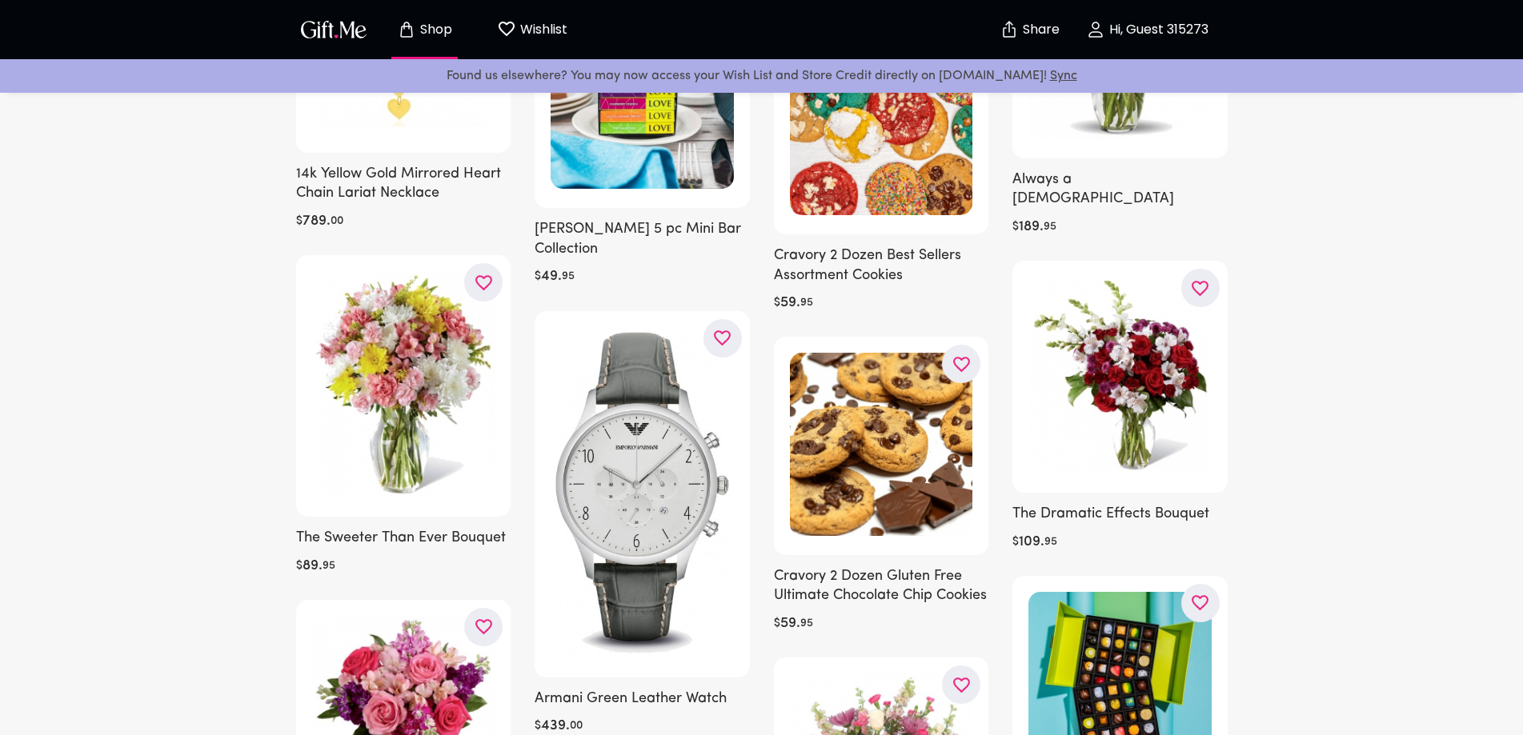
click at [545, 26] on p "Wishlist" at bounding box center [541, 29] width 51 height 21
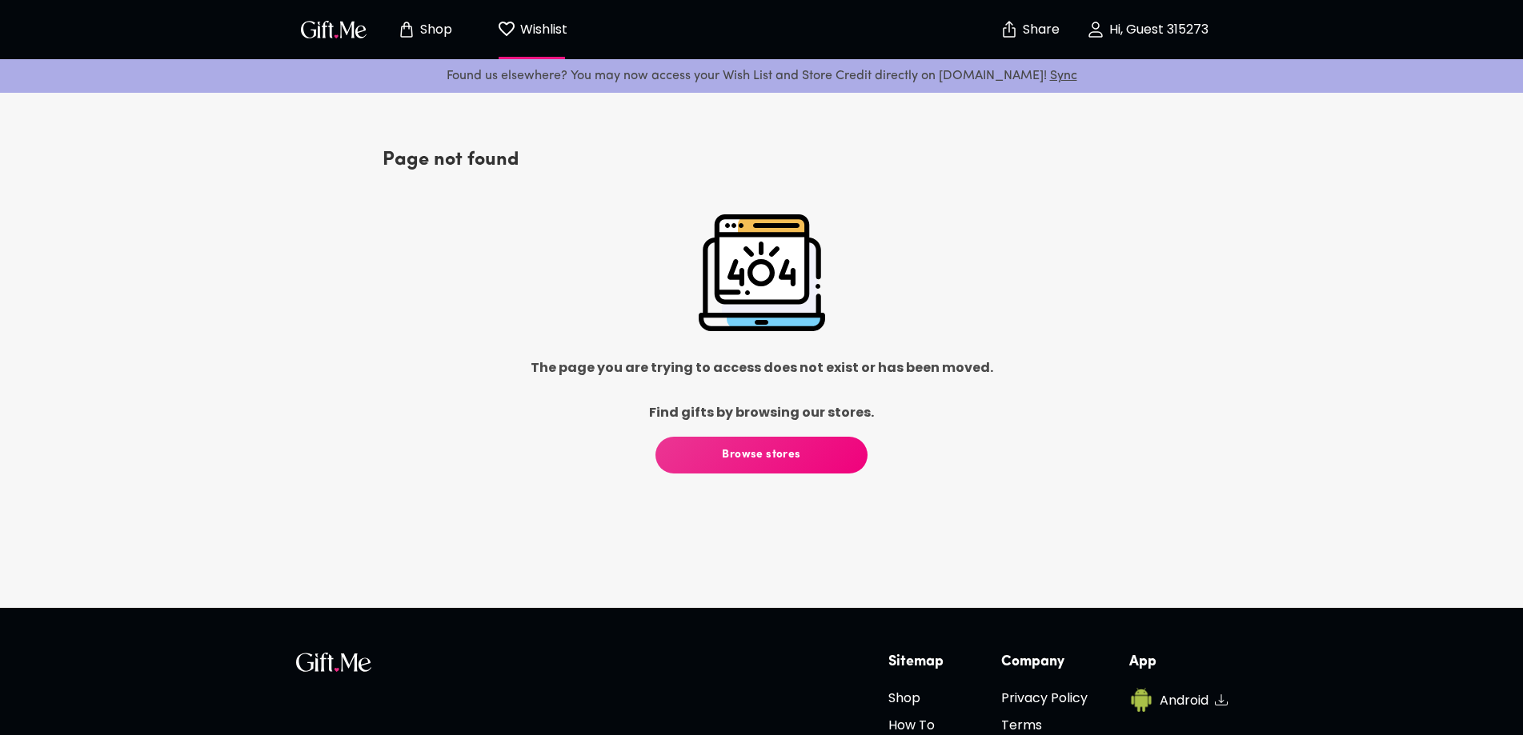
click at [759, 454] on span "Browse stores" at bounding box center [761, 456] width 212 height 18
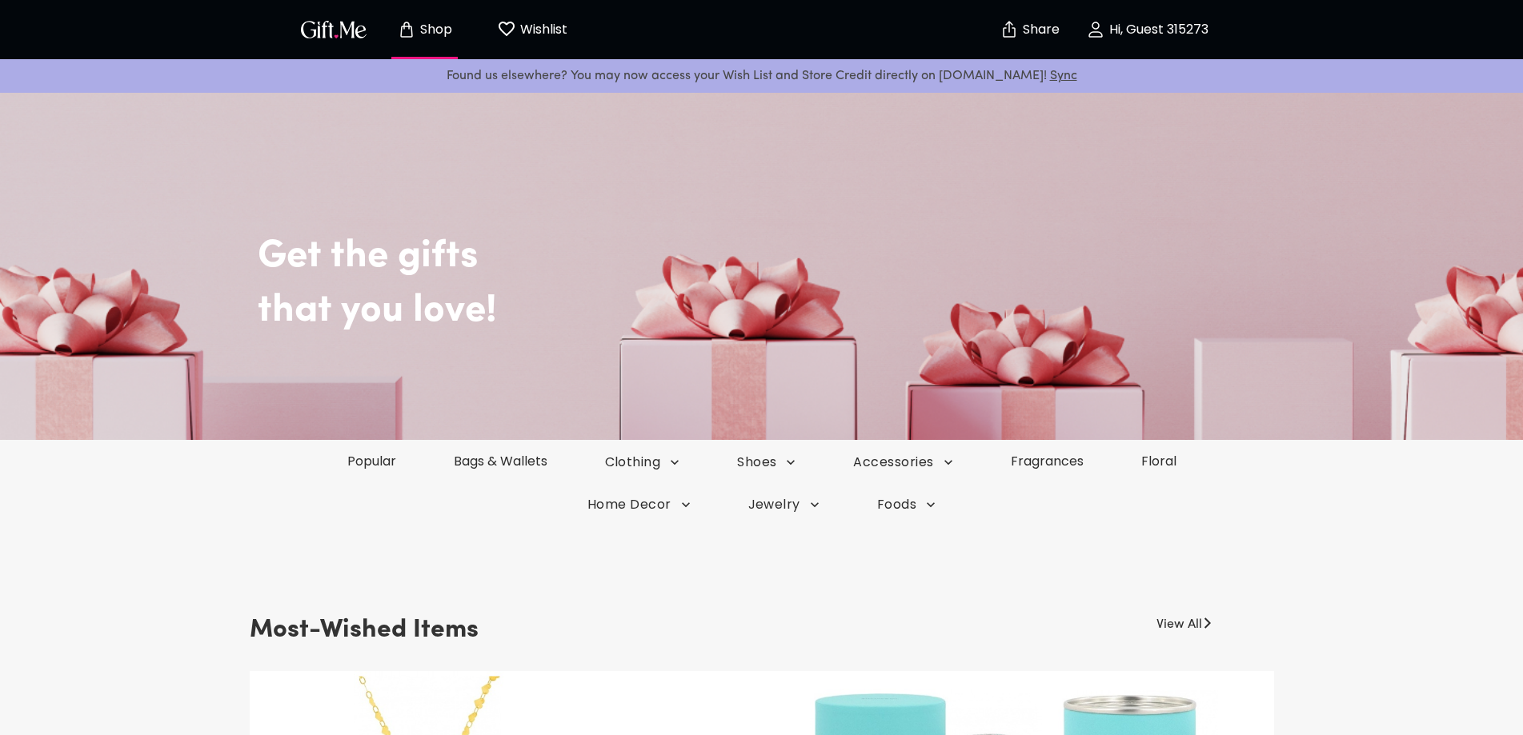
click at [556, 34] on p "Wishlist" at bounding box center [541, 29] width 51 height 21
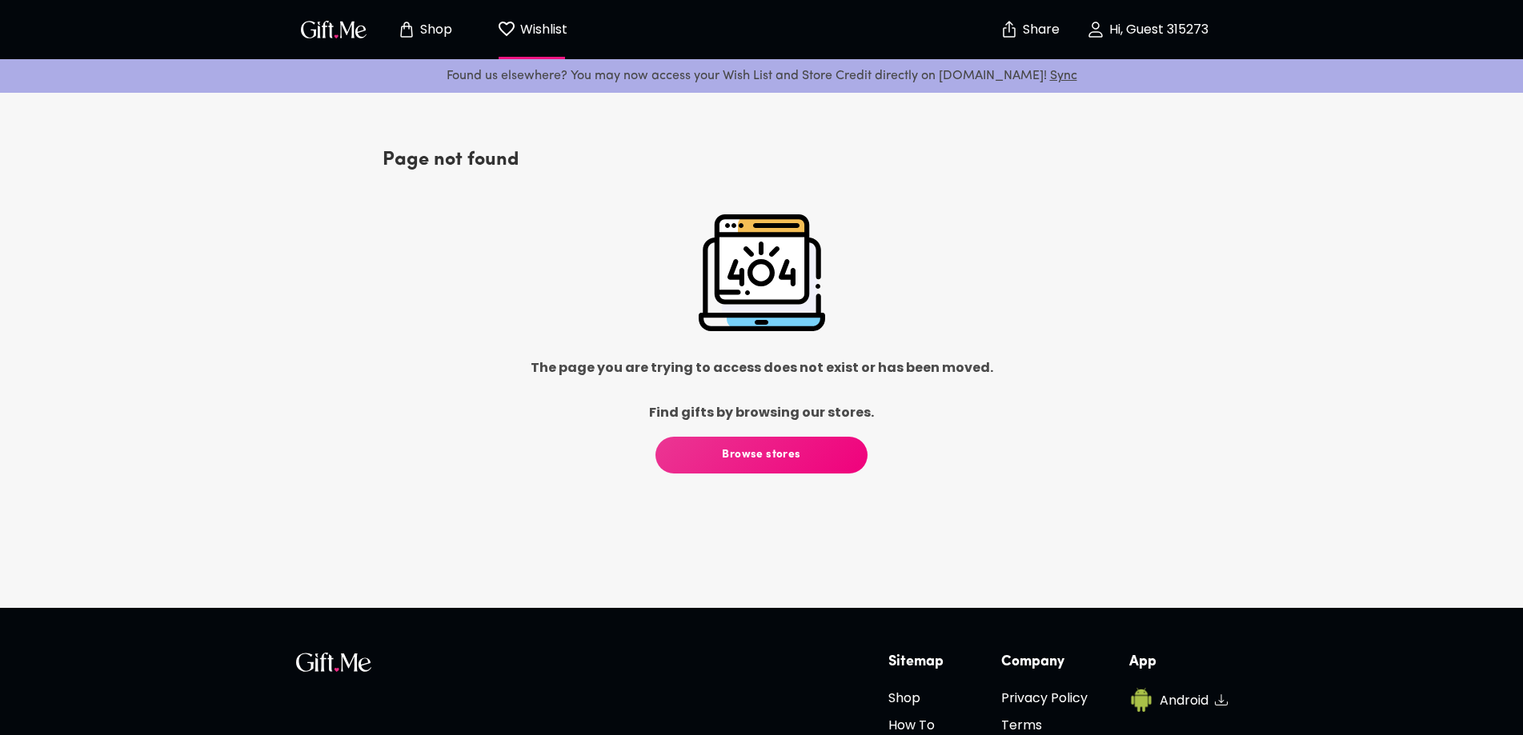
click at [326, 34] on img "button" at bounding box center [334, 29] width 72 height 23
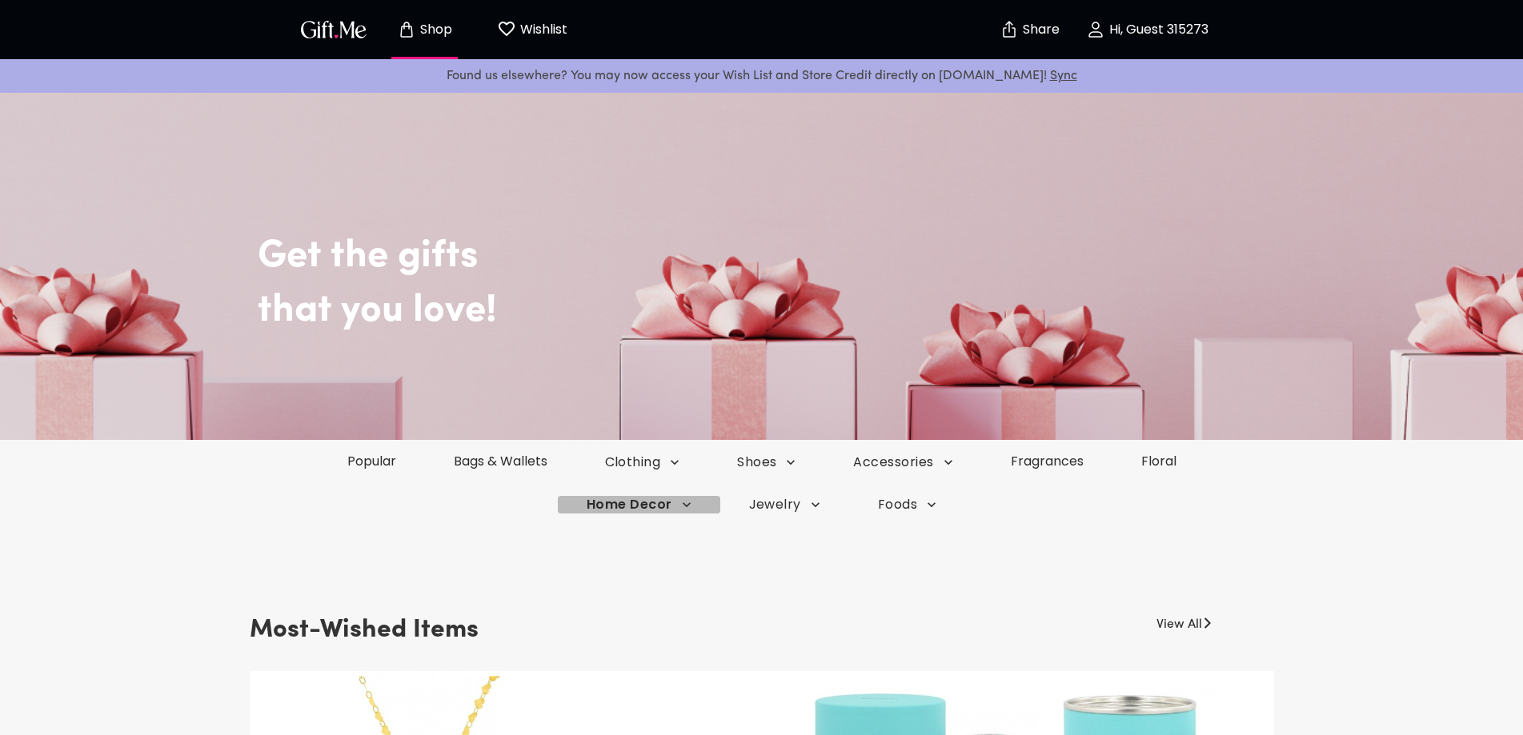
click at [689, 504] on icon "button" at bounding box center [687, 505] width 16 height 16
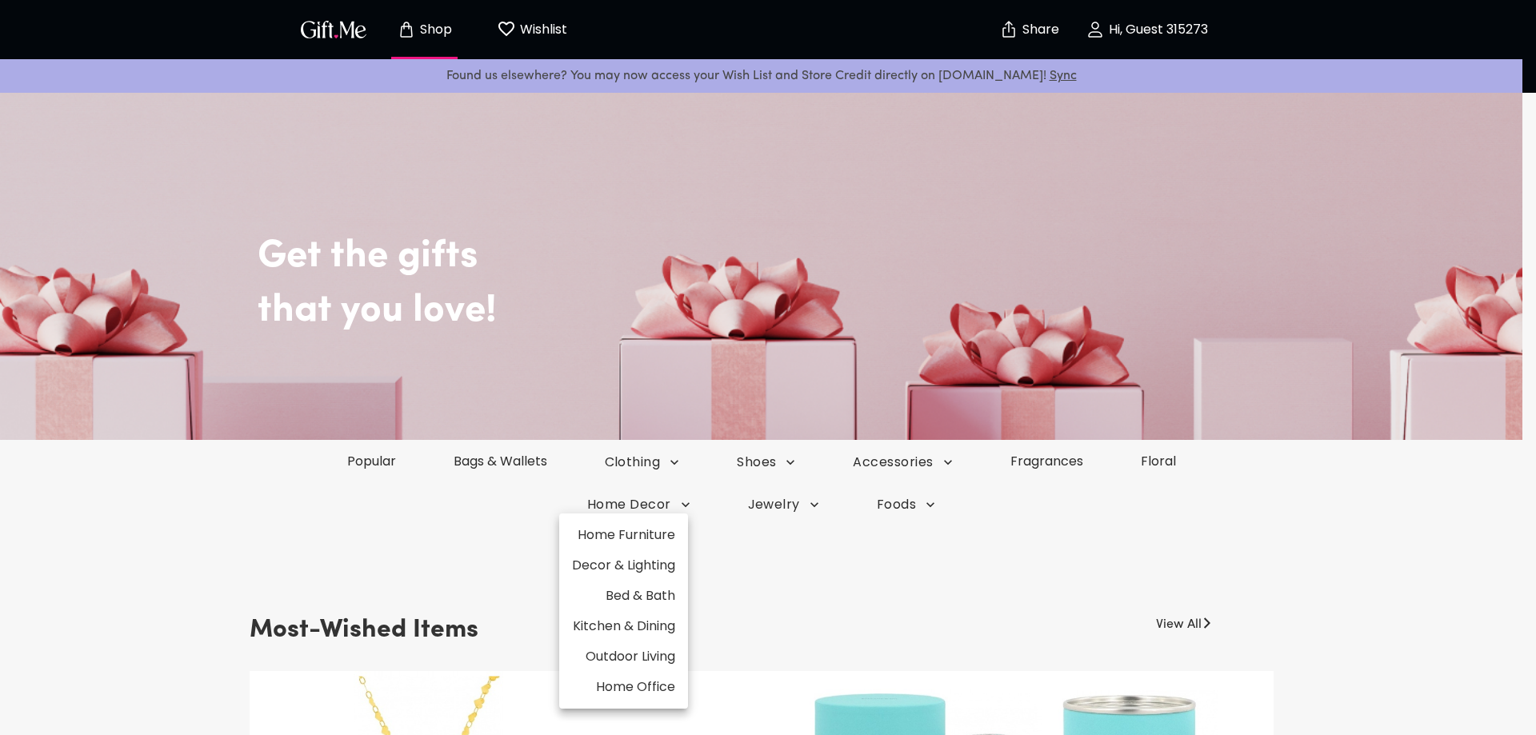
click at [591, 563] on li "Decor & Lighting" at bounding box center [623, 566] width 129 height 30
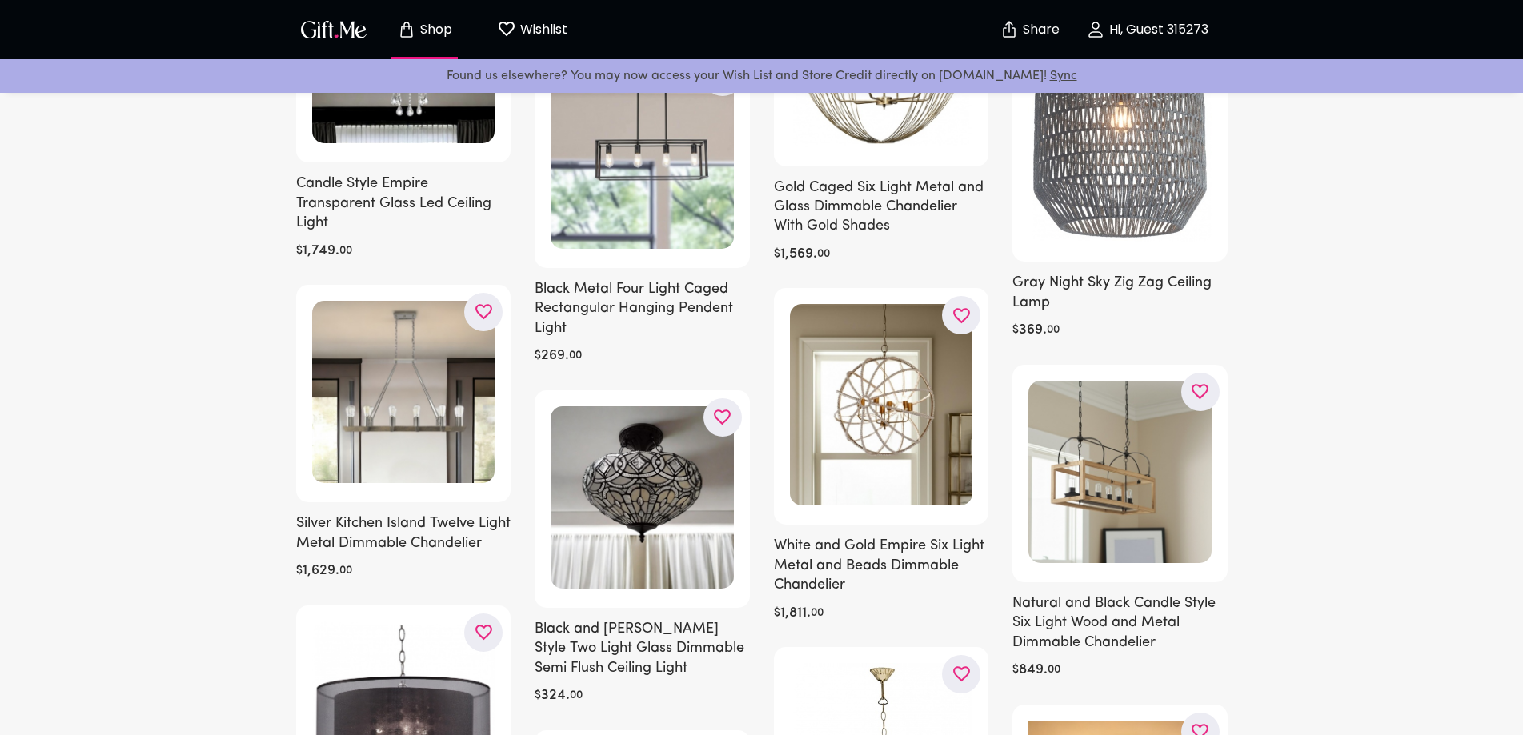
scroll to position [3970, 0]
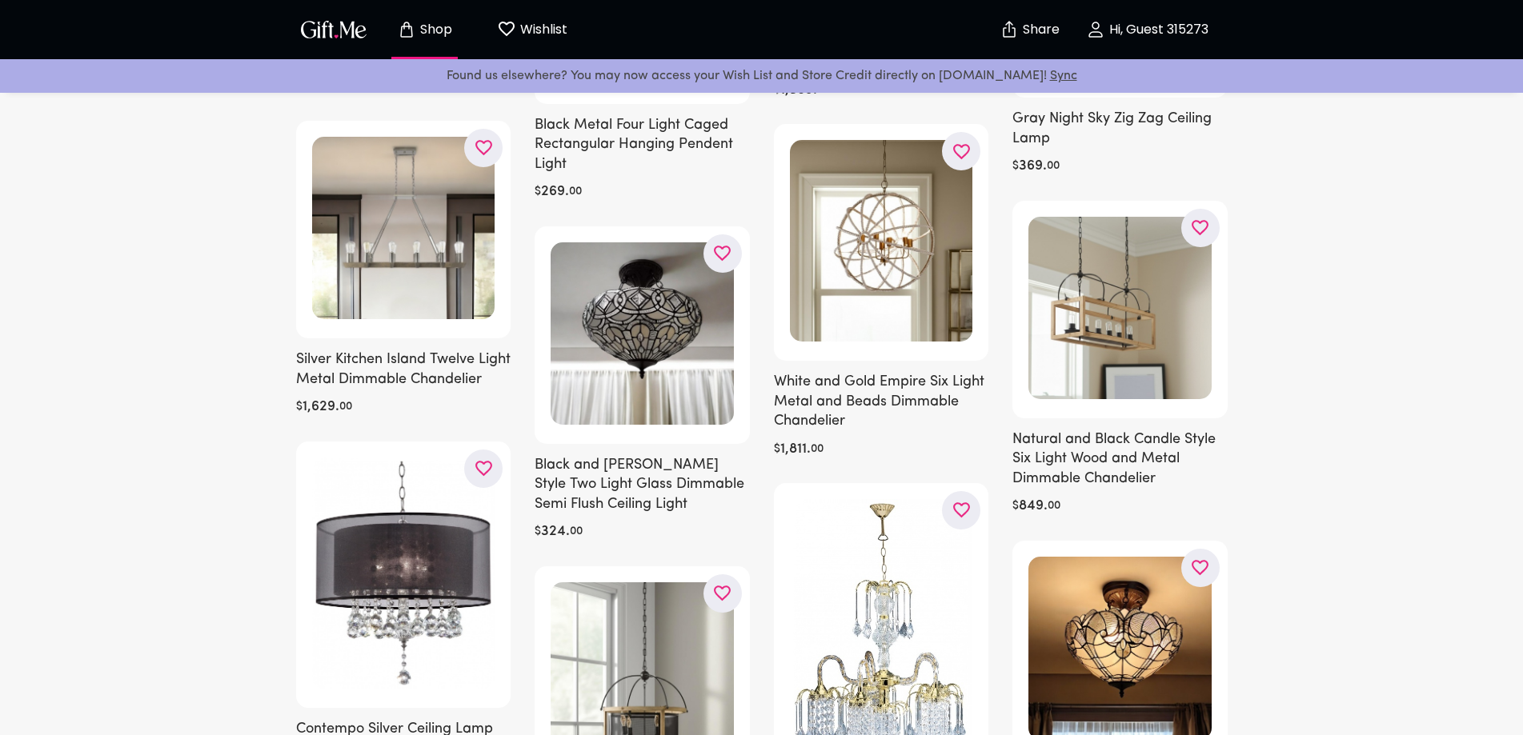
click at [423, 32] on p "Shop" at bounding box center [434, 30] width 36 height 14
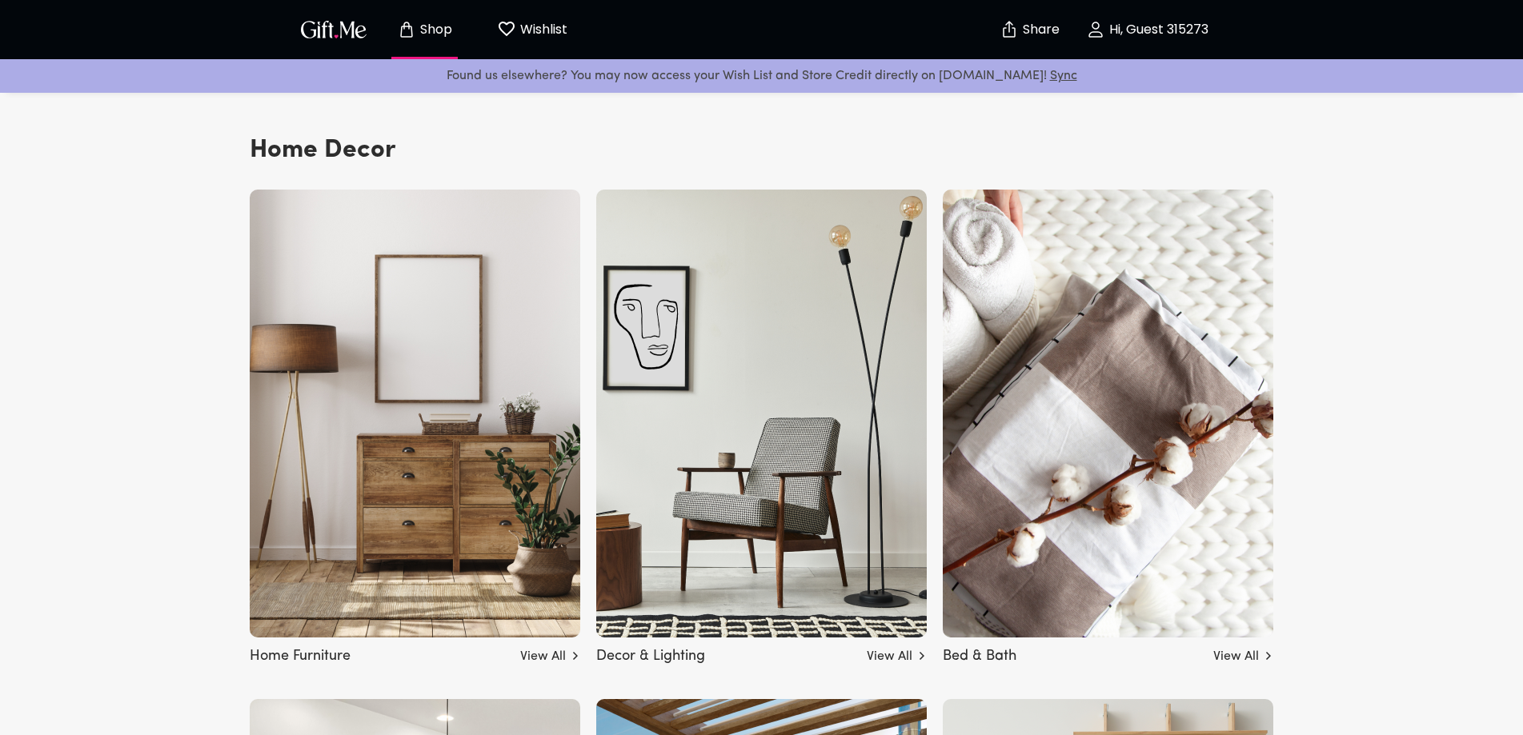
scroll to position [4311, 0]
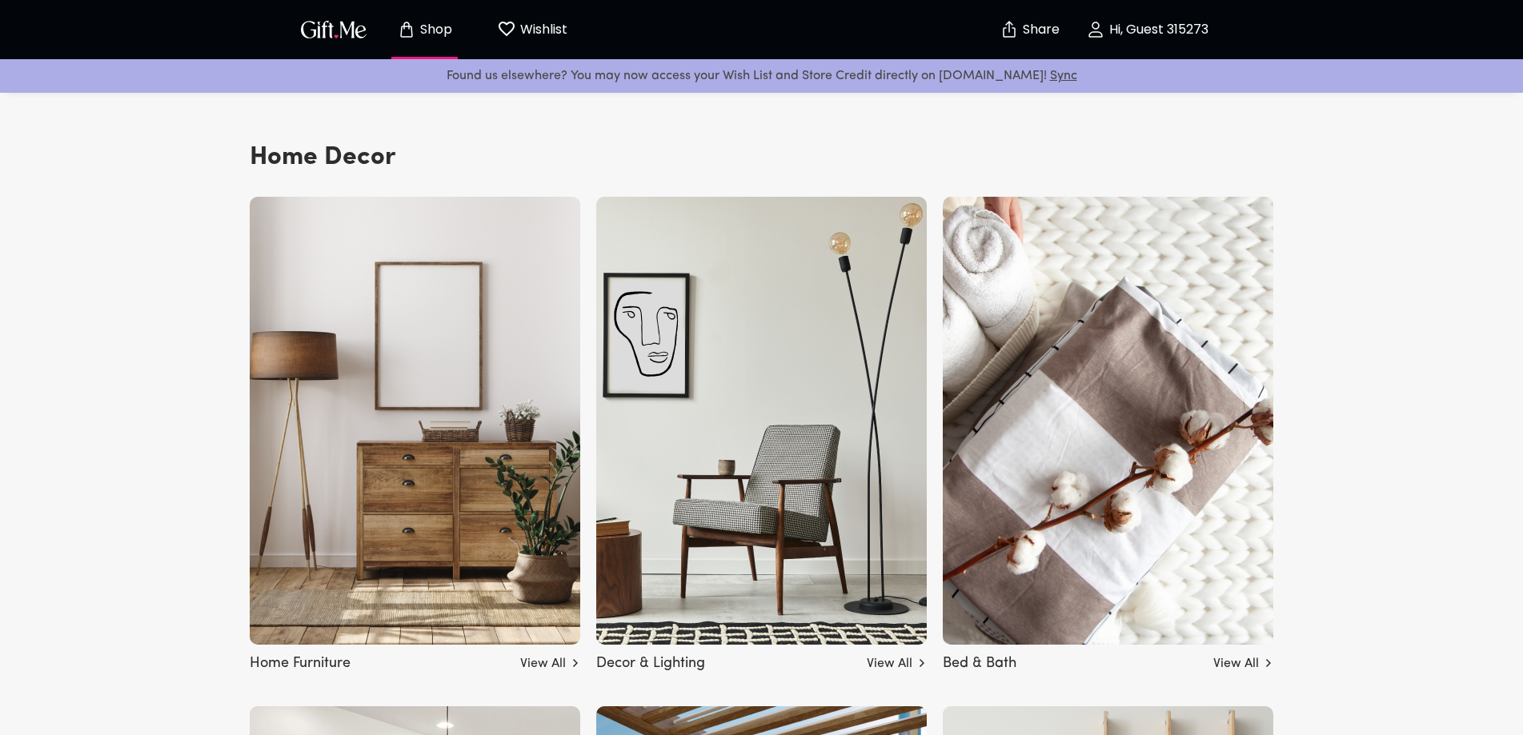
click at [269, 531] on img at bounding box center [415, 421] width 330 height 448
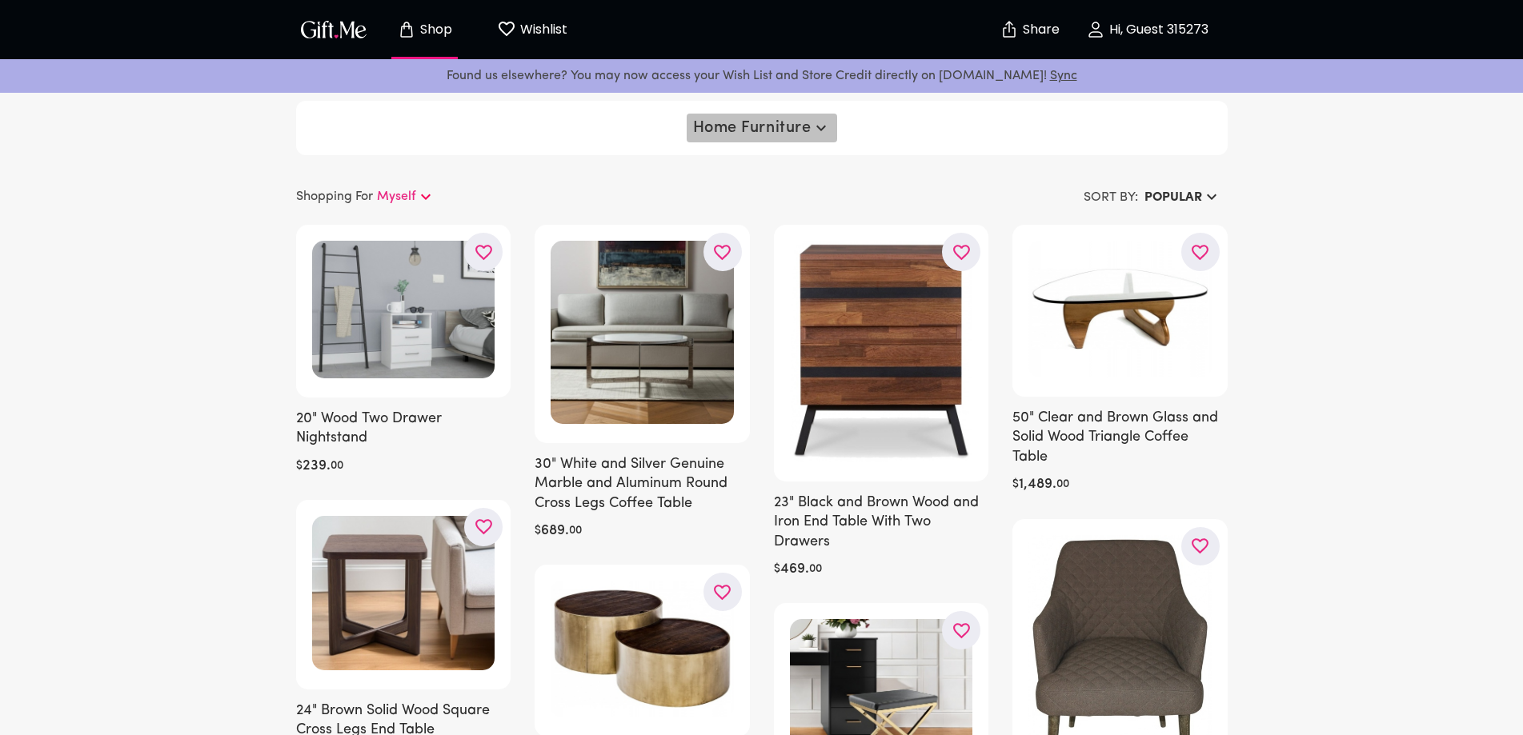
click at [819, 129] on icon "button" at bounding box center [821, 129] width 10 height 6
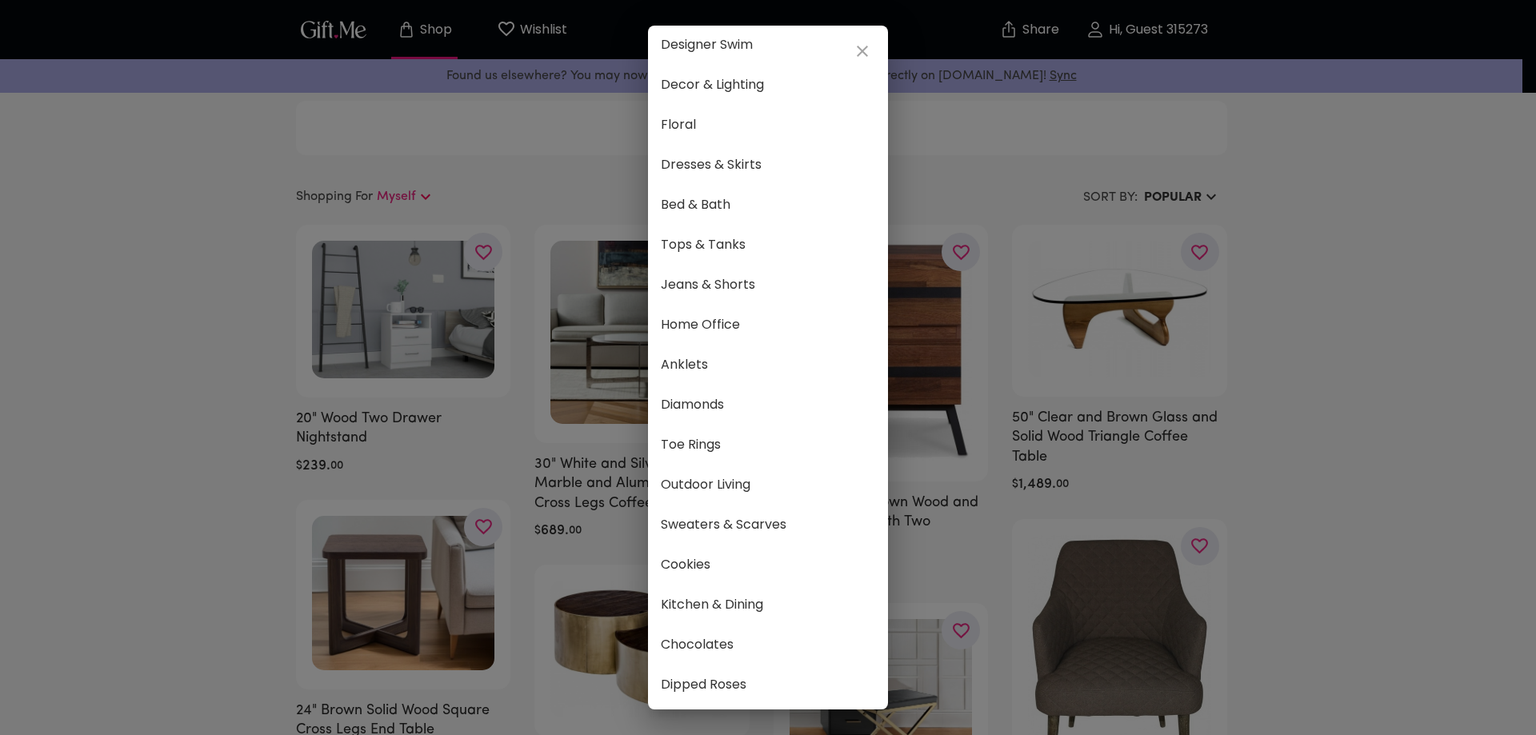
scroll to position [704, 0]
click at [718, 593] on span "Kitchen & Dining" at bounding box center [768, 603] width 214 height 21
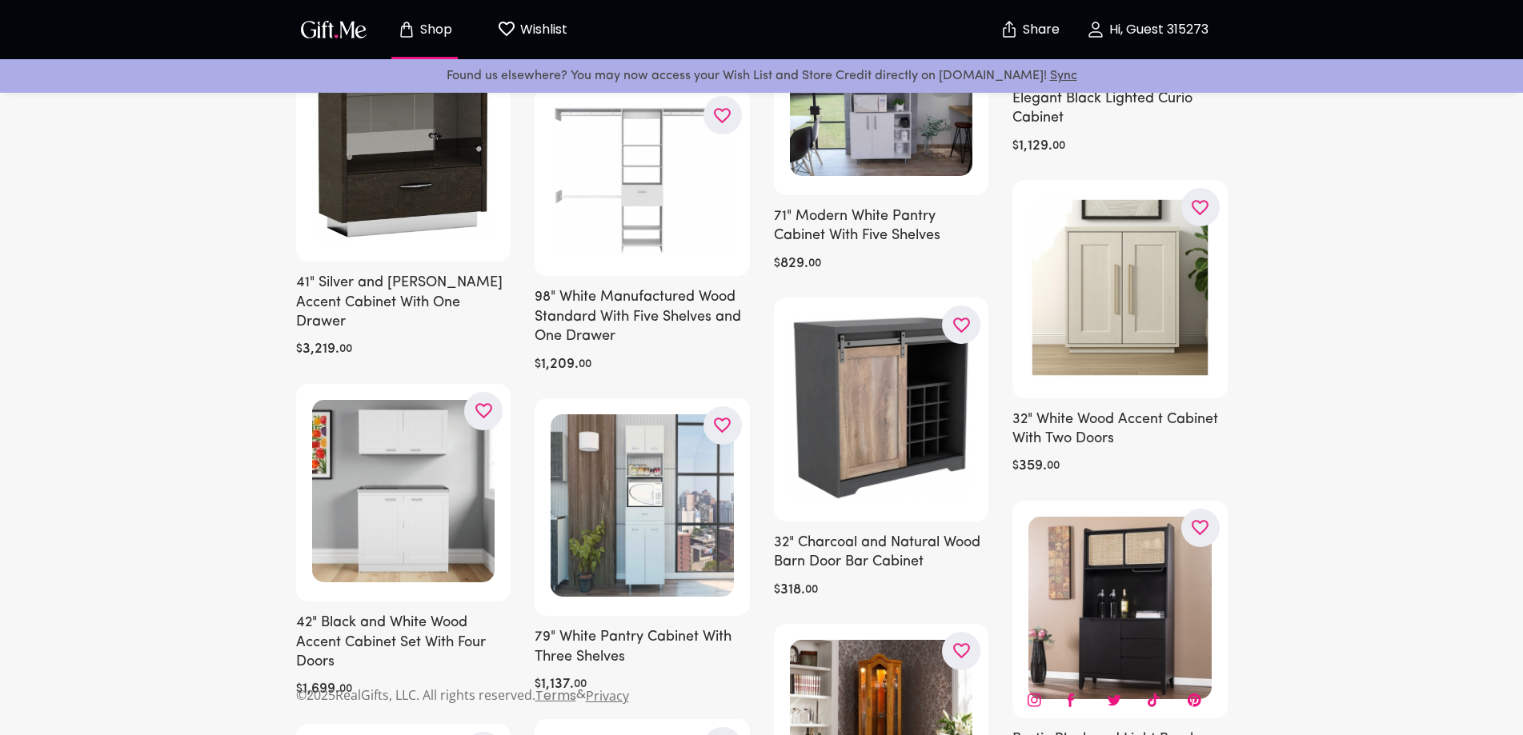
scroll to position [8788, 0]
